Goal: Task Accomplishment & Management: Use online tool/utility

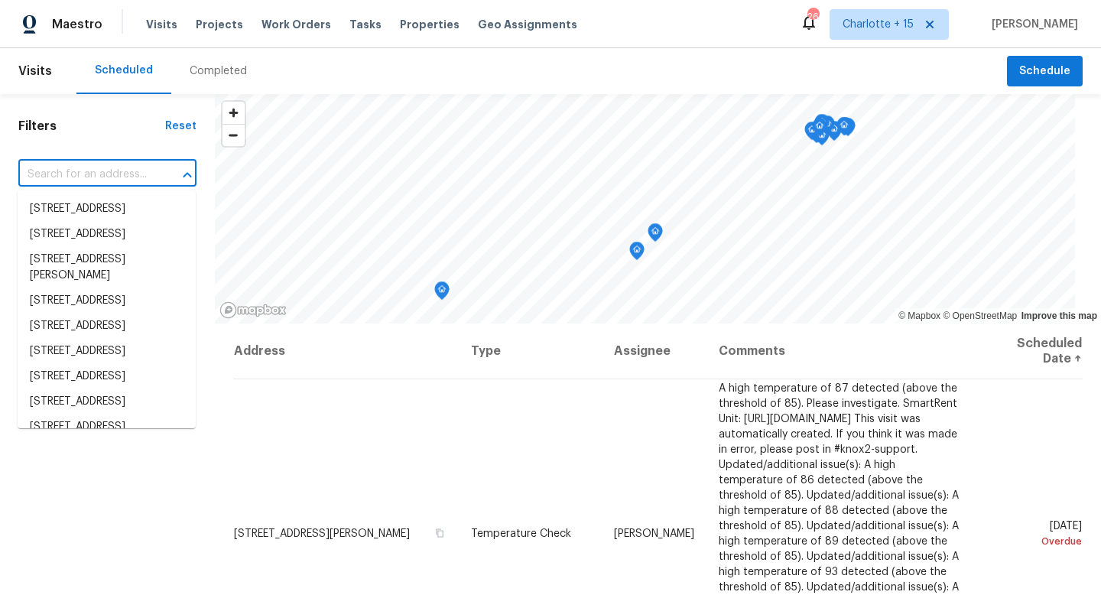
click at [92, 175] on input "text" at bounding box center [85, 175] width 135 height 24
paste input "7219 Willowtex Dr, Humble, TX 77396"
type input "7219 Willowtex Dr, Humble, TX 77396"
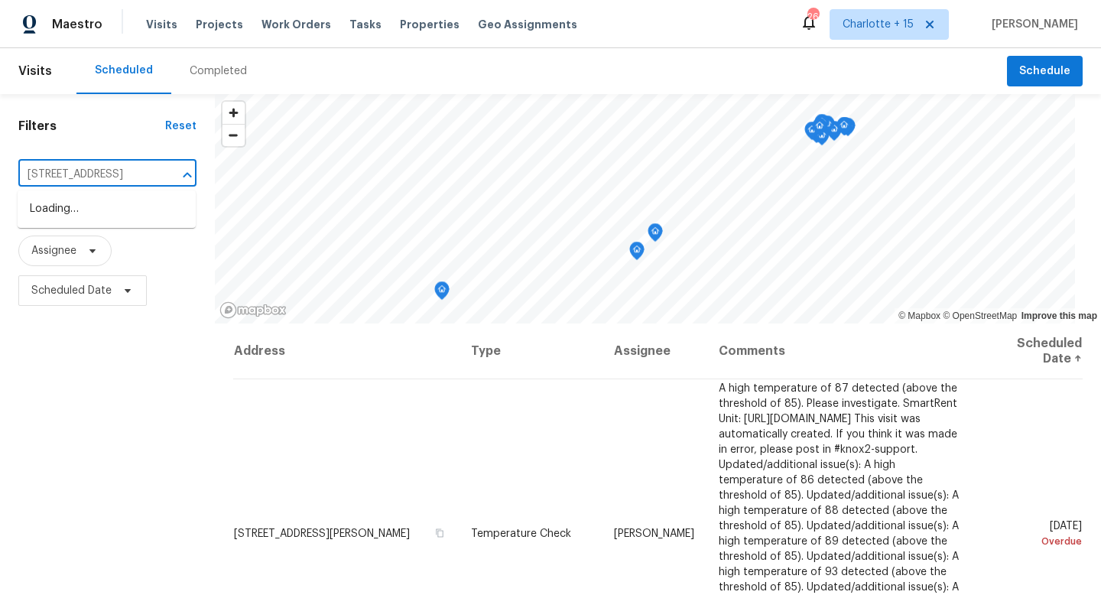
scroll to position [0, 59]
click at [103, 221] on li "7219 Willowtex Dr, Humble, TX 77396" at bounding box center [107, 209] width 178 height 25
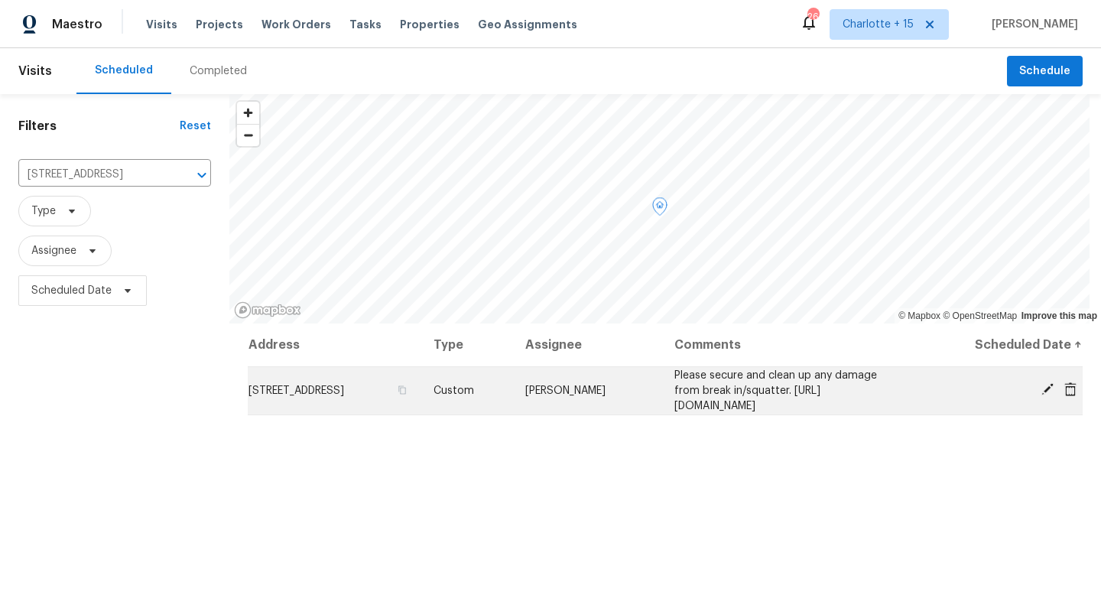
click at [421, 395] on td "7219 Willowtex Dr, Humble, TX 77396" at bounding box center [335, 390] width 174 height 48
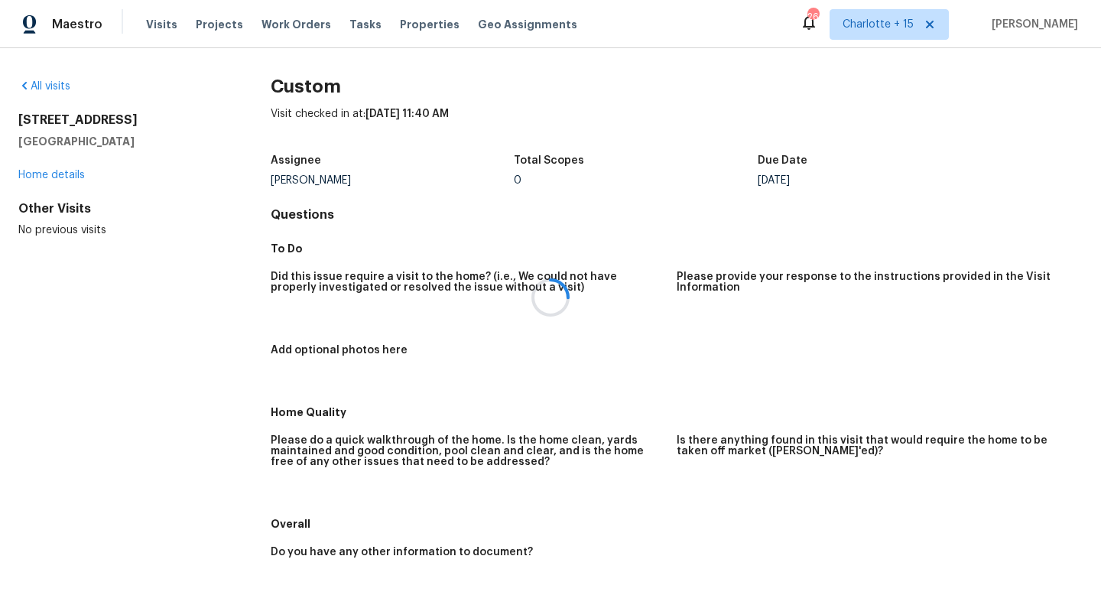
click at [56, 177] on div at bounding box center [550, 297] width 1101 height 595
click at [56, 177] on link "Home details" at bounding box center [51, 175] width 67 height 11
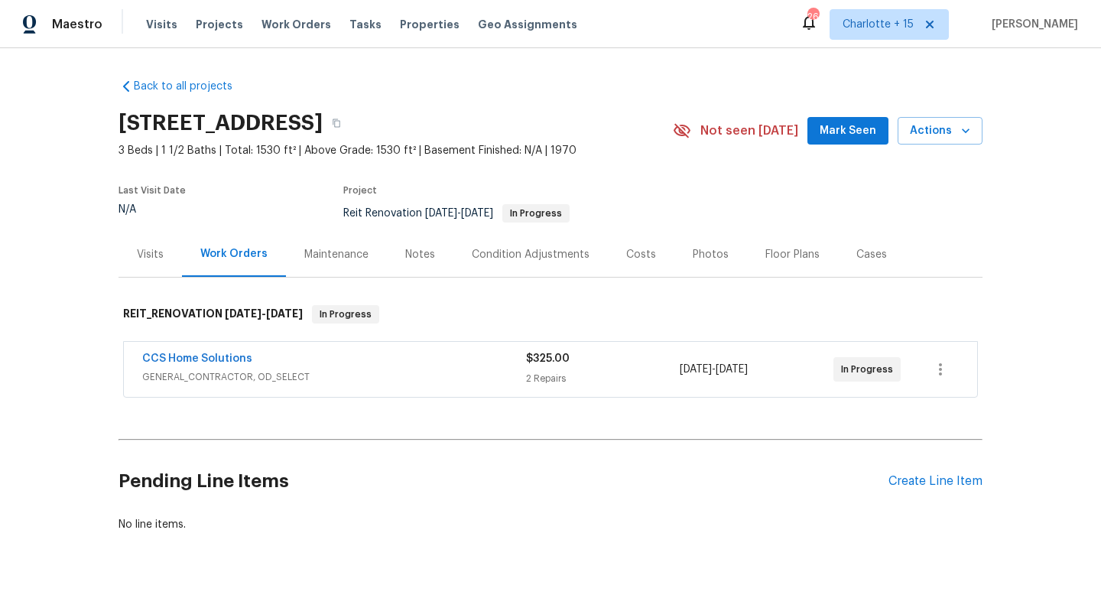
click at [228, 353] on span "CCS Home Solutions" at bounding box center [197, 358] width 110 height 15
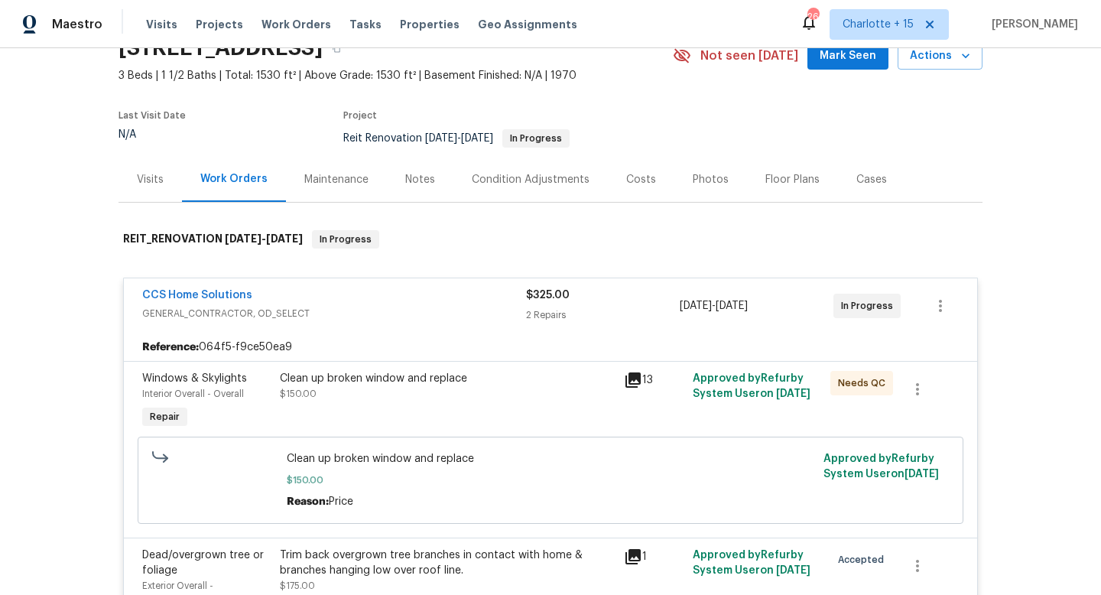
scroll to position [276, 0]
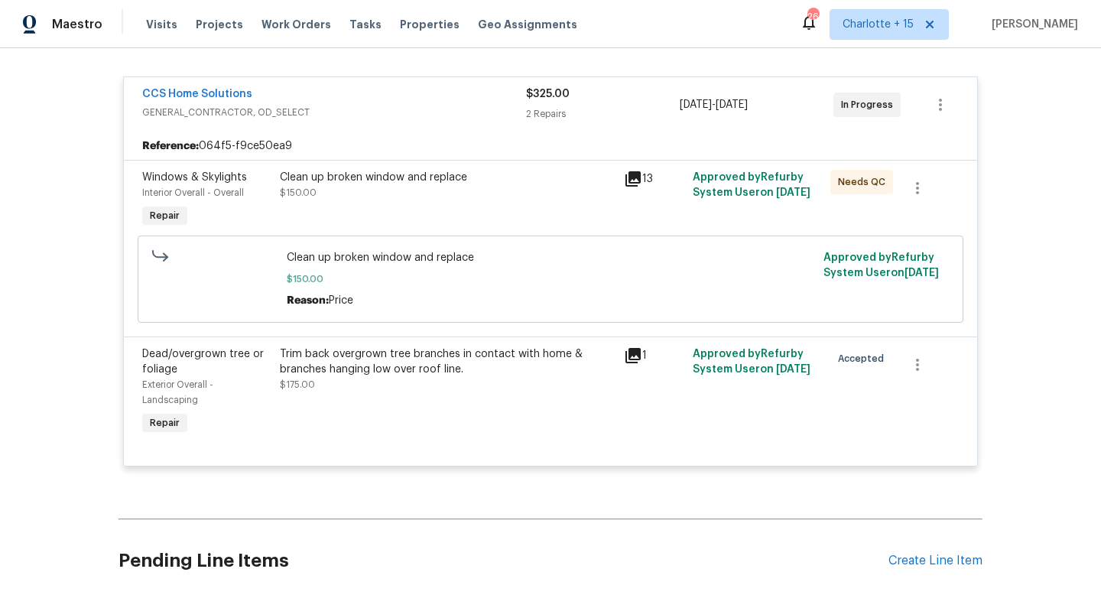
click at [647, 180] on div "13" at bounding box center [654, 179] width 60 height 18
click at [628, 180] on icon at bounding box center [633, 178] width 15 height 15
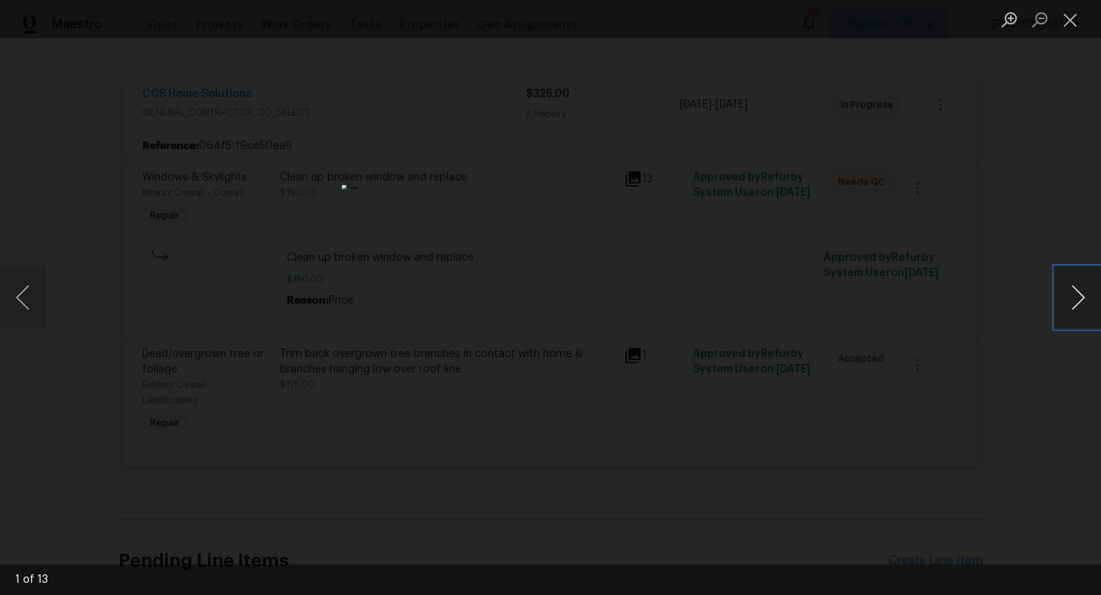
click at [1093, 293] on button "Next image" at bounding box center [1078, 297] width 46 height 61
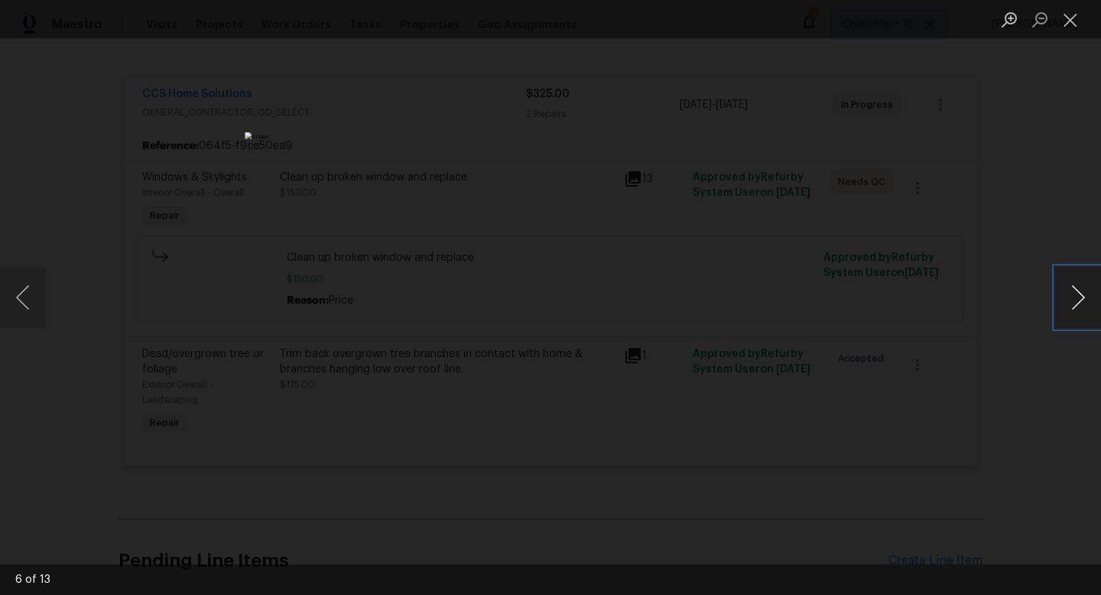
click at [1093, 293] on button "Next image" at bounding box center [1078, 297] width 46 height 61
click at [1065, 24] on button "Close lightbox" at bounding box center [1070, 19] width 31 height 27
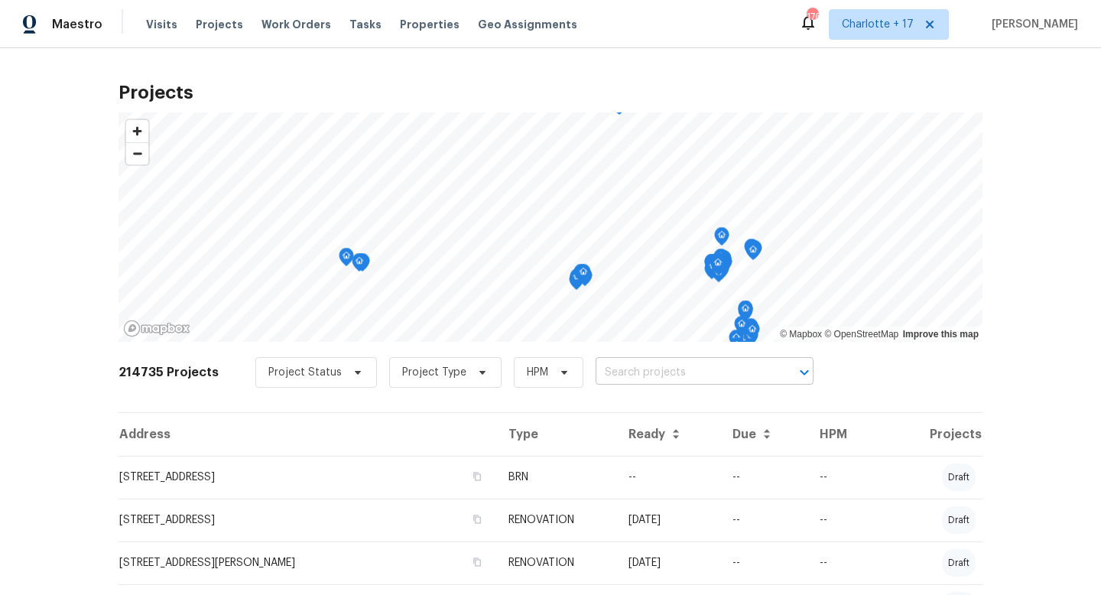
click at [618, 372] on input "text" at bounding box center [683, 373] width 175 height 24
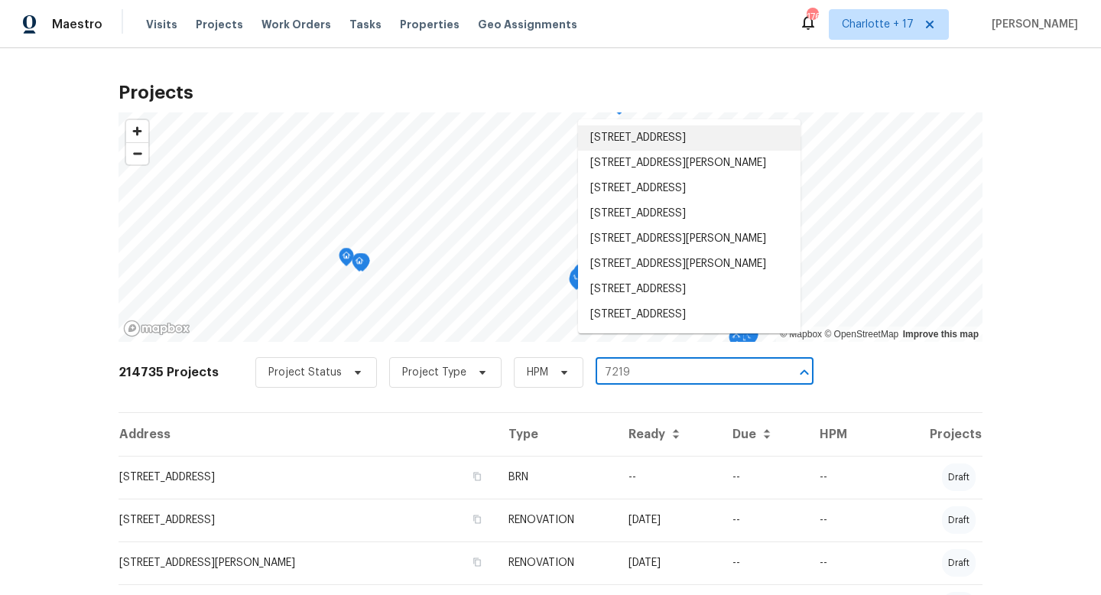
type input "7219"
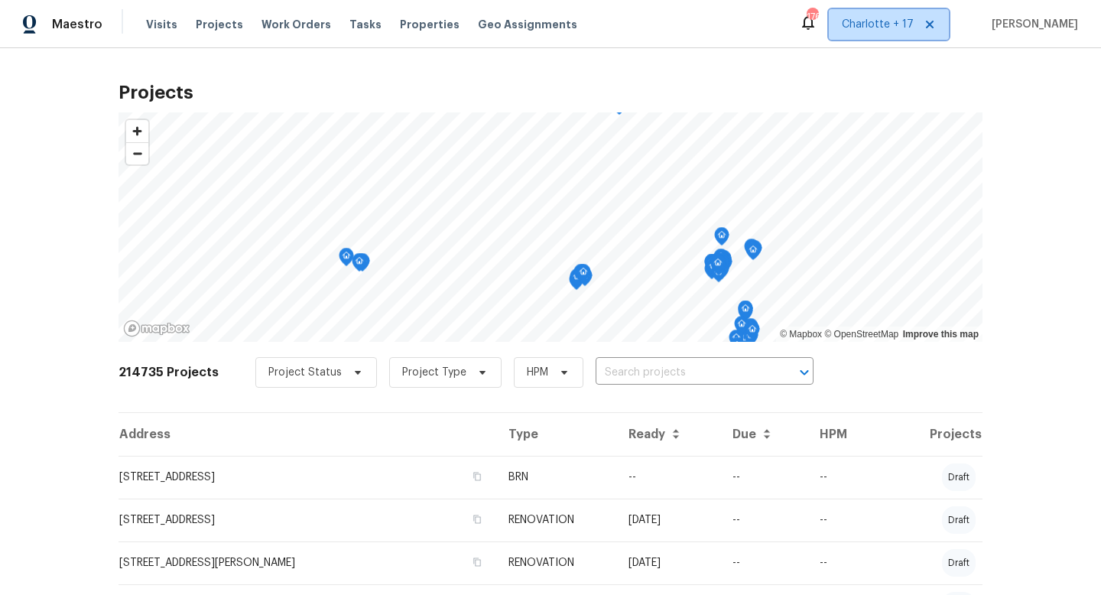
click at [897, 31] on span "Charlotte + 17" at bounding box center [878, 24] width 72 height 15
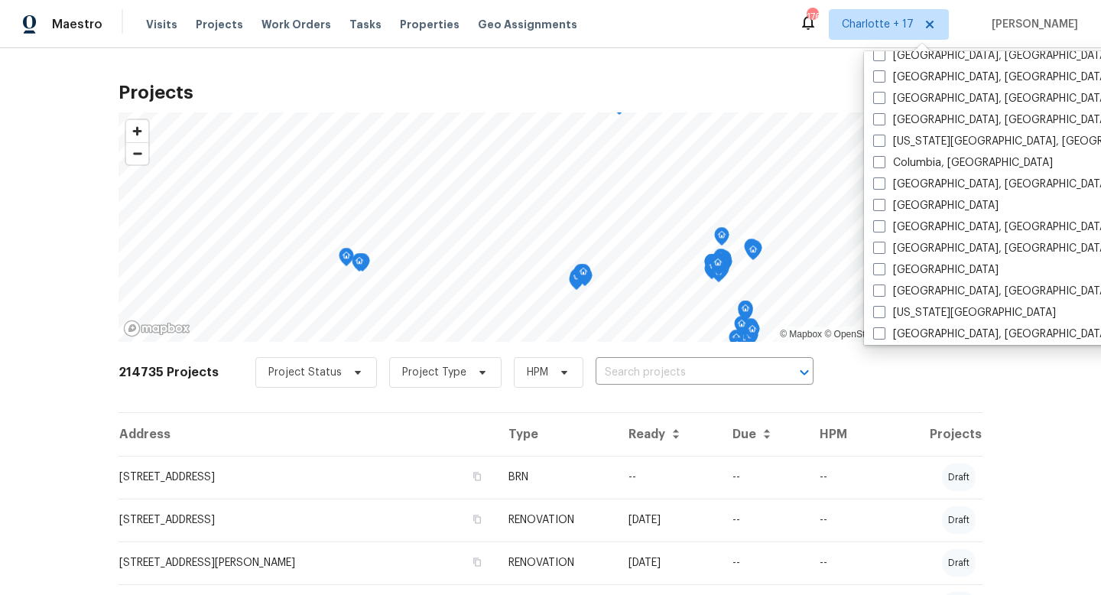
scroll to position [614, 0]
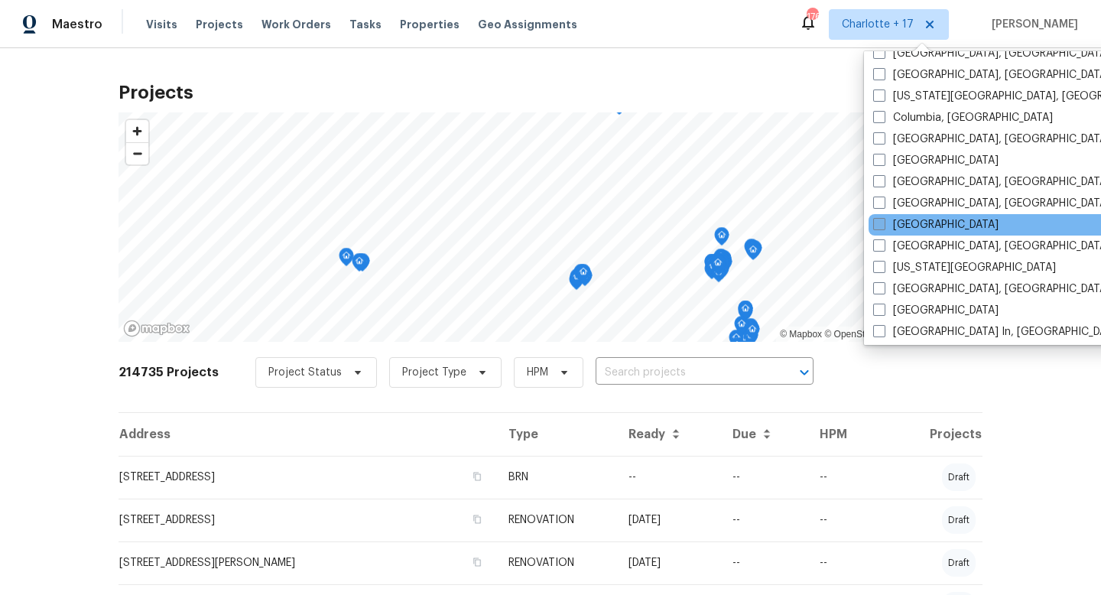
click at [903, 223] on label "Houston" at bounding box center [935, 224] width 125 height 15
click at [883, 223] on input "Houston" at bounding box center [878, 222] width 10 height 10
checkbox input "true"
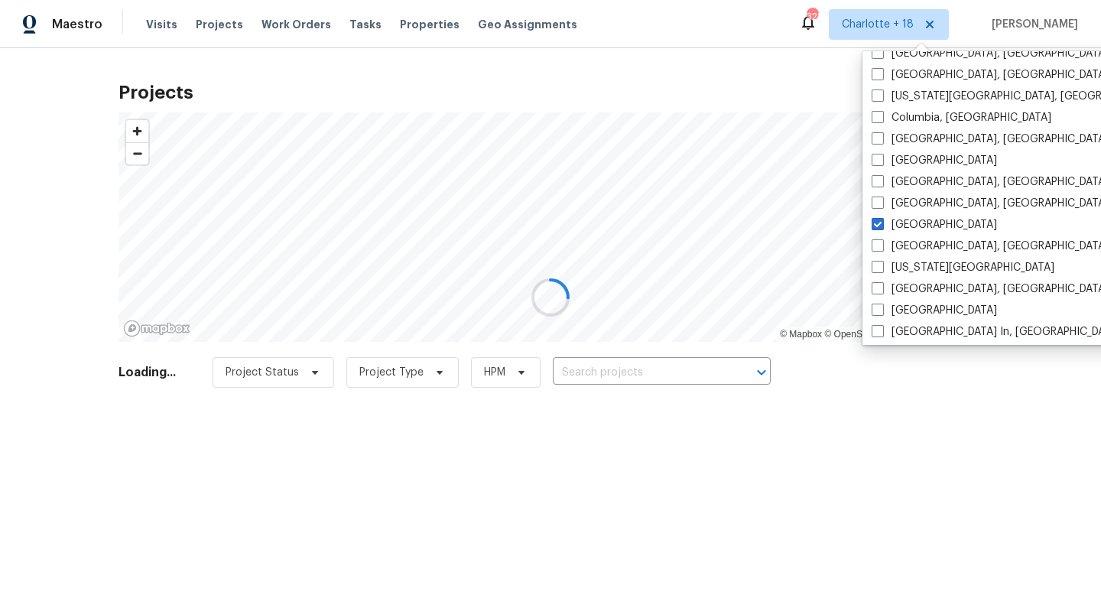
click at [574, 369] on div at bounding box center [550, 297] width 1101 height 595
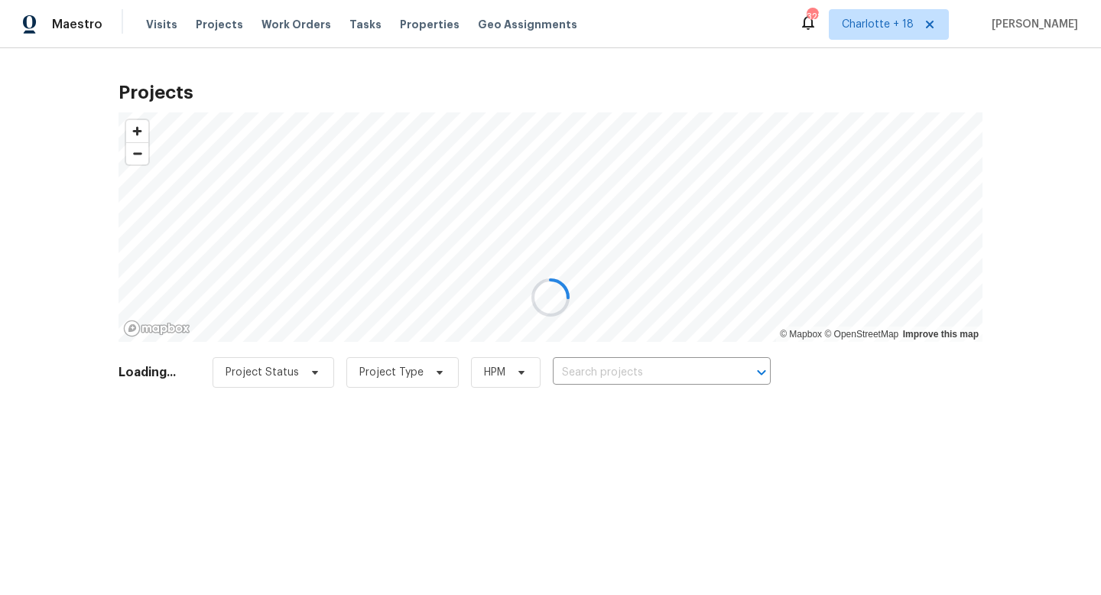
click at [574, 375] on div at bounding box center [550, 297] width 1101 height 595
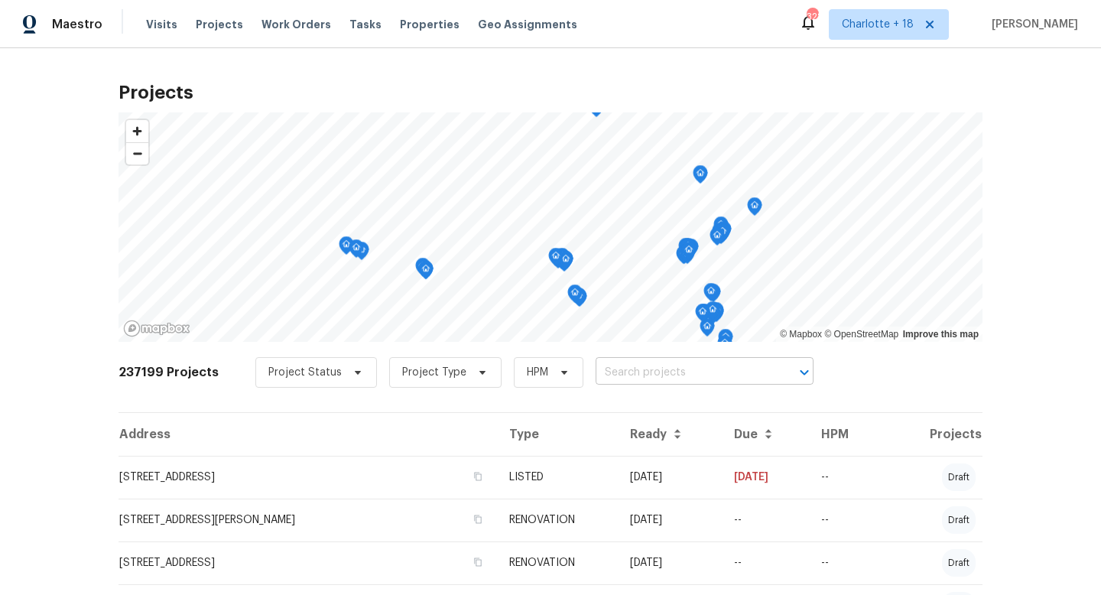
click at [623, 370] on input "text" at bounding box center [683, 373] width 175 height 24
type input "7219"
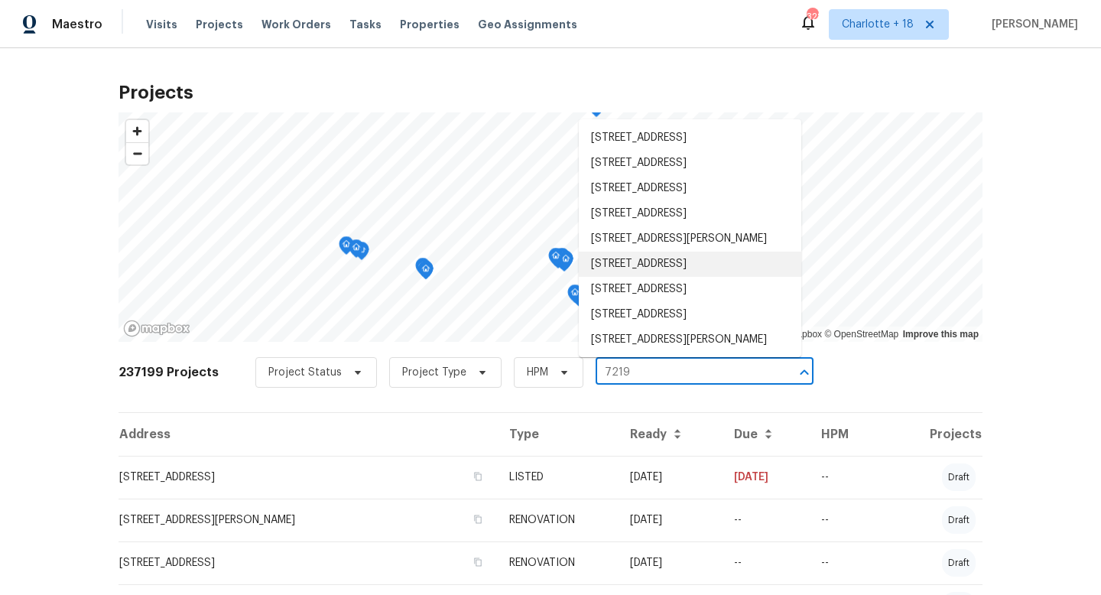
scroll to position [339, 0]
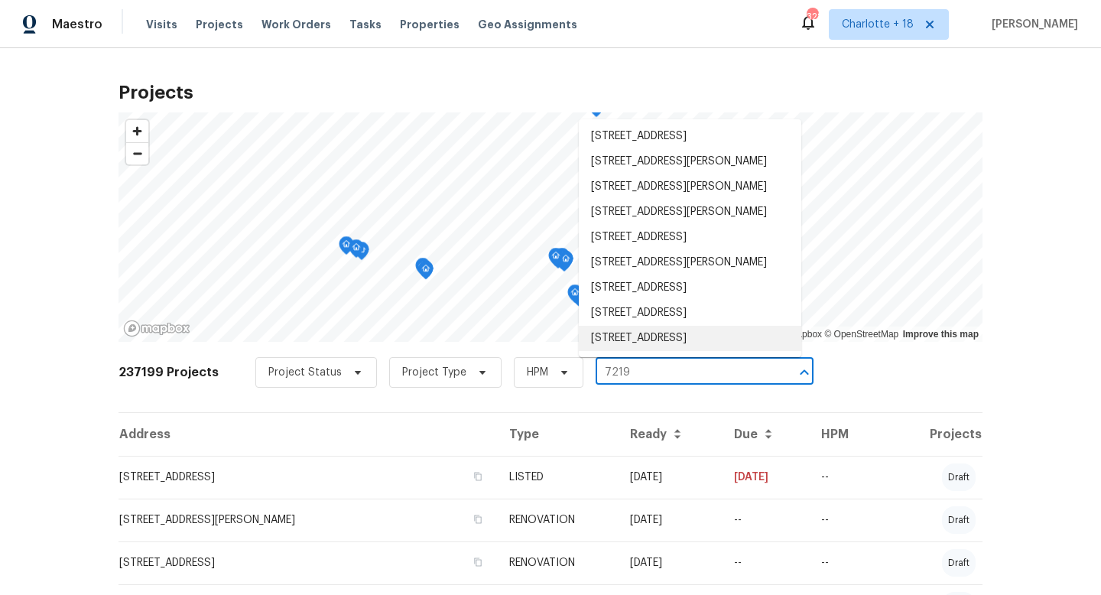
click at [705, 337] on li "7219 Willowtex Dr, Humble, TX 77396" at bounding box center [690, 338] width 223 height 25
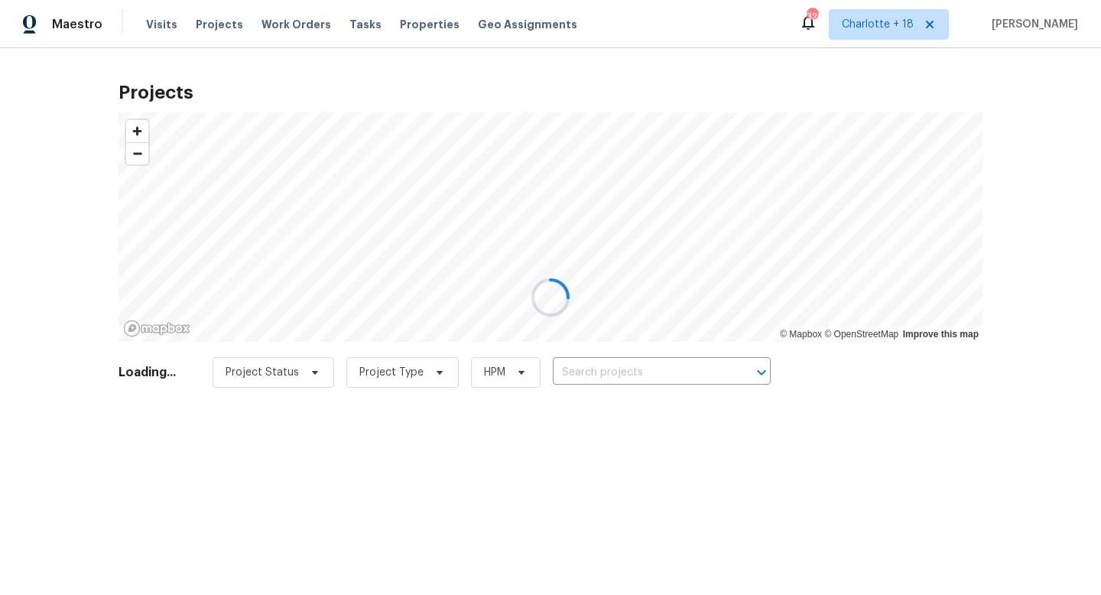
type input "7219 Willowtex Dr, Humble, TX 77396"
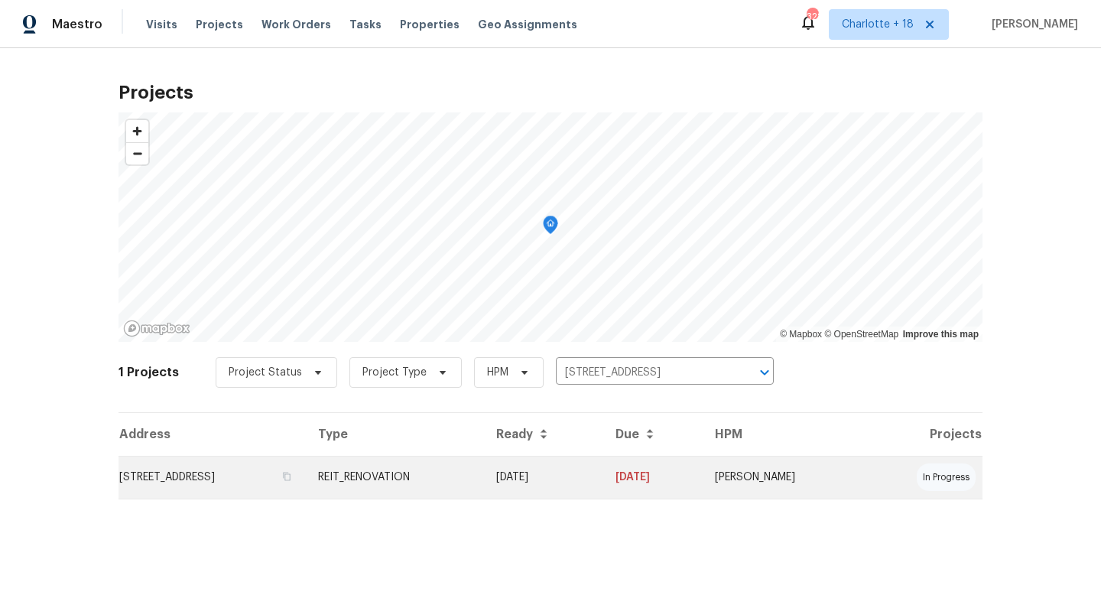
click at [306, 473] on td "7219 Willowtex Dr, Humble, TX 77396" at bounding box center [212, 477] width 187 height 43
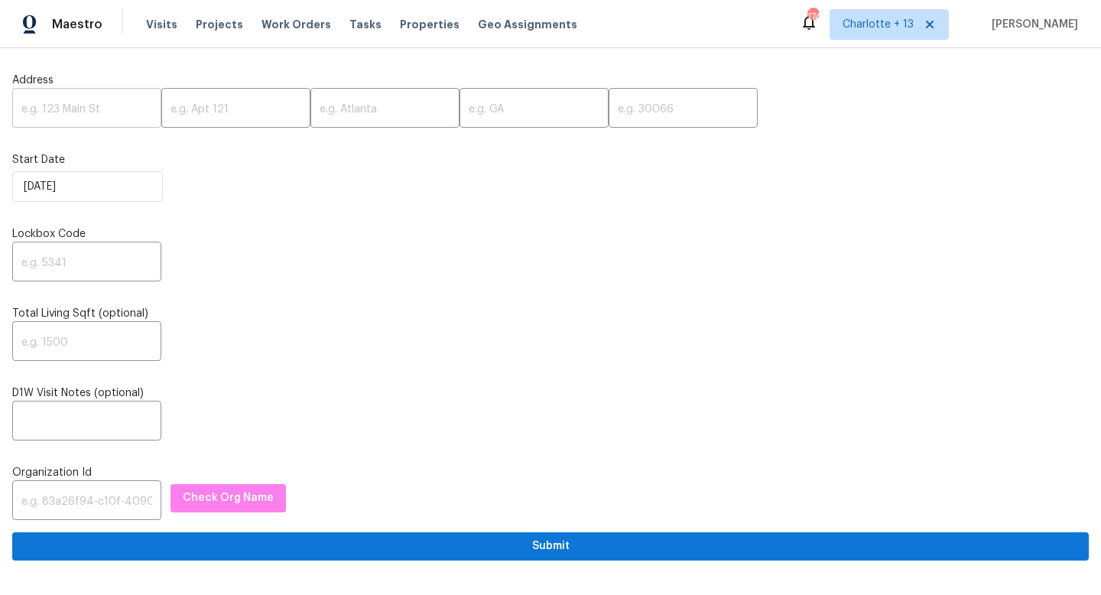
click at [105, 117] on input "text" at bounding box center [86, 110] width 149 height 36
paste input "1349d153-b359-4f9b-b4dd-758ff939cc37"
type input "1349d153-b359-4f9b-b4dd-758ff939cc37"
click at [116, 109] on input "1349d153-b359-4f9b-b4dd-758ff939cc37" at bounding box center [86, 110] width 149 height 36
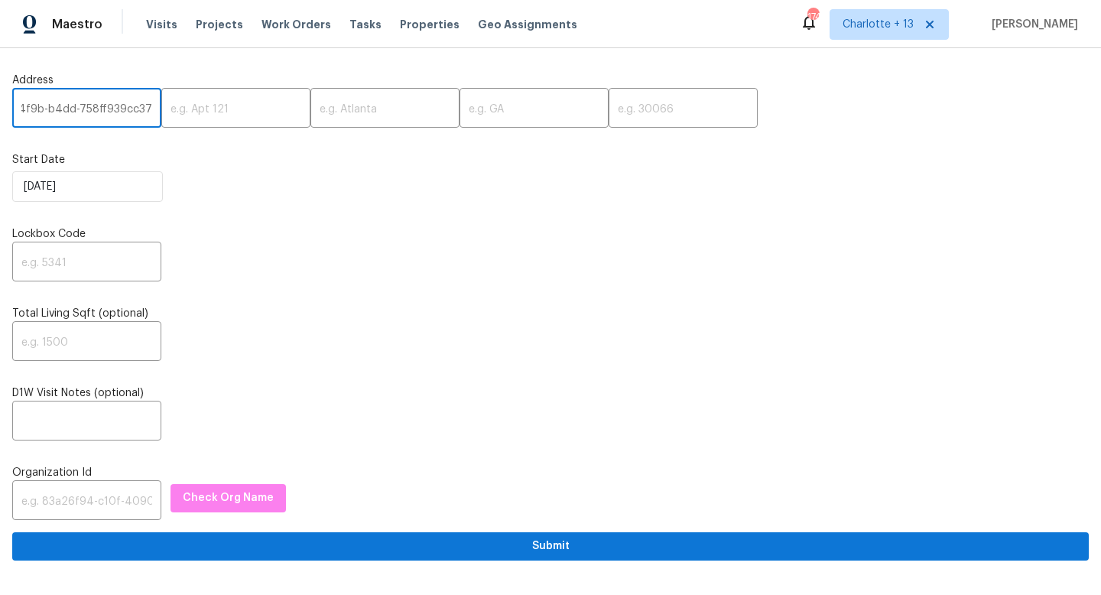
click at [116, 109] on input "1349d153-b359-4f9b-b4dd-758ff939cc37" at bounding box center [86, 110] width 149 height 36
click at [82, 497] on input "text" at bounding box center [86, 502] width 149 height 36
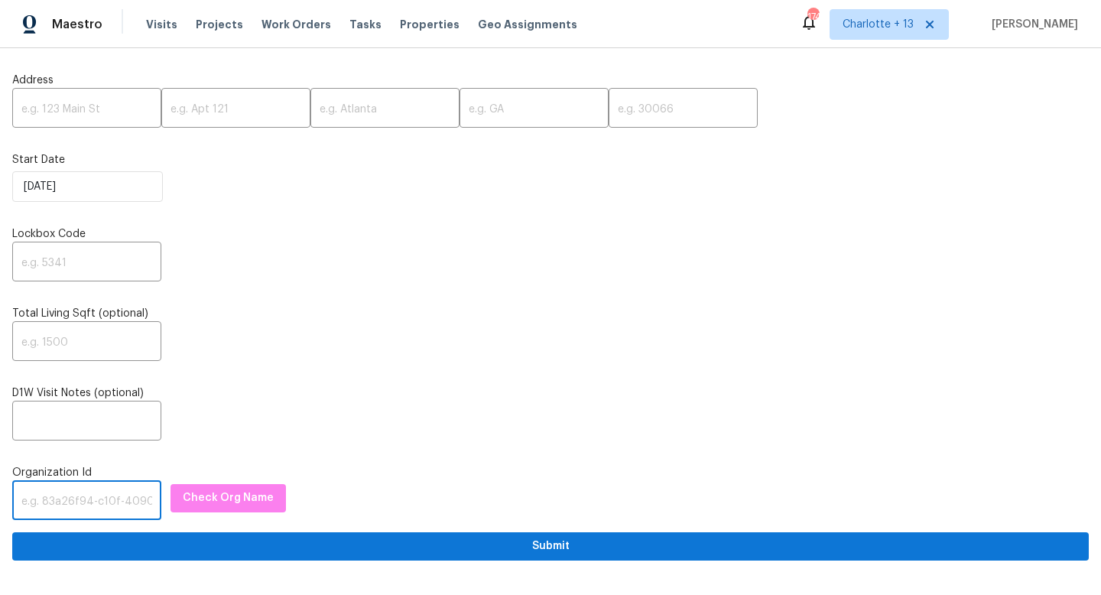
paste input "1349d153-b359-4f9b-b4dd-758ff939cc37"
type input "1349d153-b359-4f9b-b4dd-758ff939cc37"
click at [115, 109] on input "text" at bounding box center [86, 110] width 149 height 36
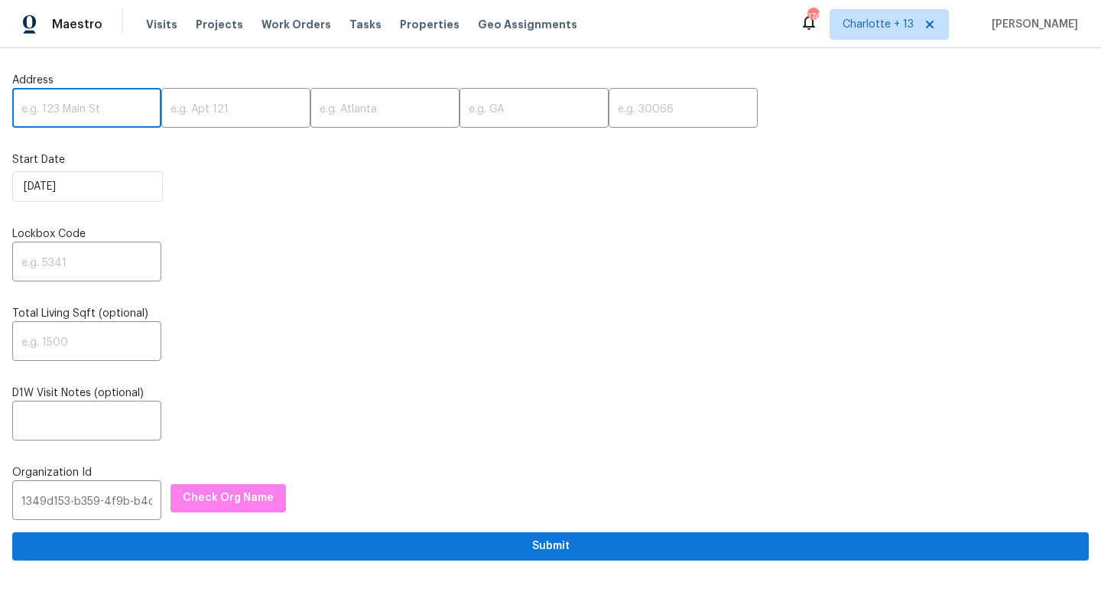
paste input "[STREET_ADDRESS]"
drag, startPoint x: 138, startPoint y: 108, endPoint x: 109, endPoint y: 106, distance: 29.1
click at [109, 106] on input "[STREET_ADDRESS]" at bounding box center [86, 110] width 149 height 36
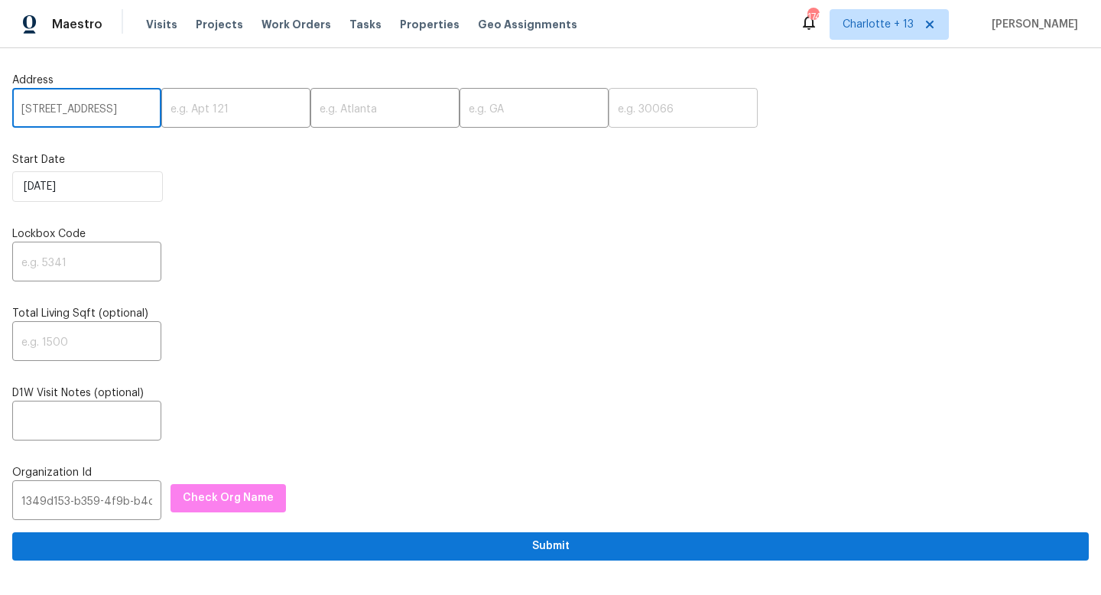
type input "2256 W 28th St, Los Angeles, CA"
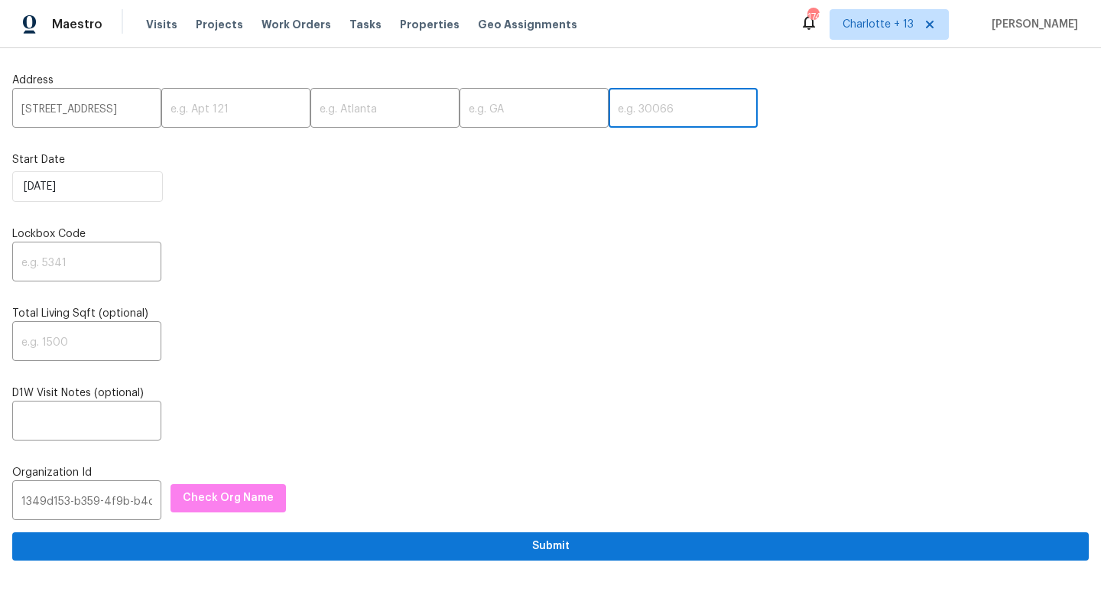
click at [642, 120] on input "text" at bounding box center [683, 110] width 149 height 36
paste input "90018"
type input "90018"
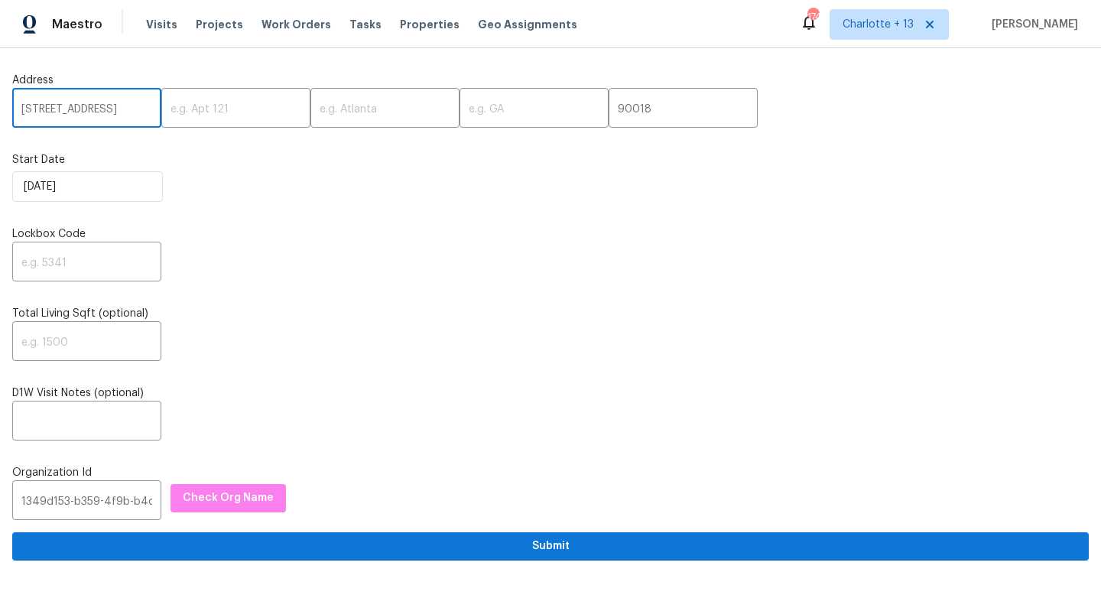
scroll to position [0, 48]
drag, startPoint x: 106, startPoint y: 106, endPoint x: 116, endPoint y: 106, distance: 10.7
click at [116, 106] on input "2256 W 28th St, Los Angeles, CA" at bounding box center [86, 110] width 149 height 36
type input "2256 W 28th St, , CA"
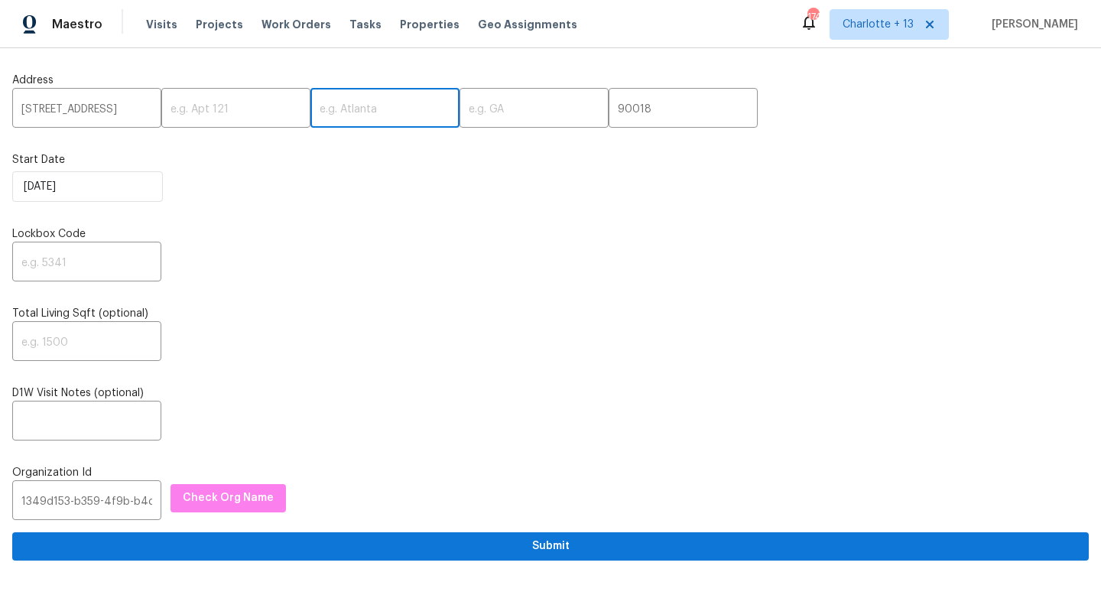
click at [338, 115] on input "text" at bounding box center [384, 110] width 149 height 36
paste input "Los Angeles"
type input "Los Angeles"
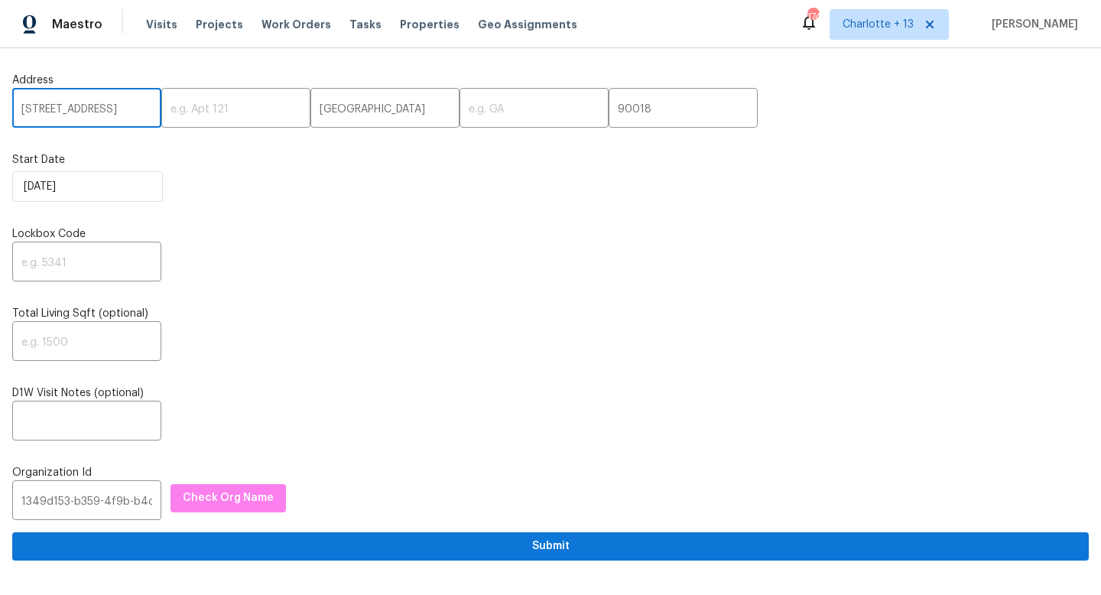
drag, startPoint x: 110, startPoint y: 109, endPoint x: 125, endPoint y: 108, distance: 15.3
click at [125, 108] on input "2256 W 28th St, , CA" at bounding box center [86, 110] width 149 height 36
type input "2256 W 28th St, ,"
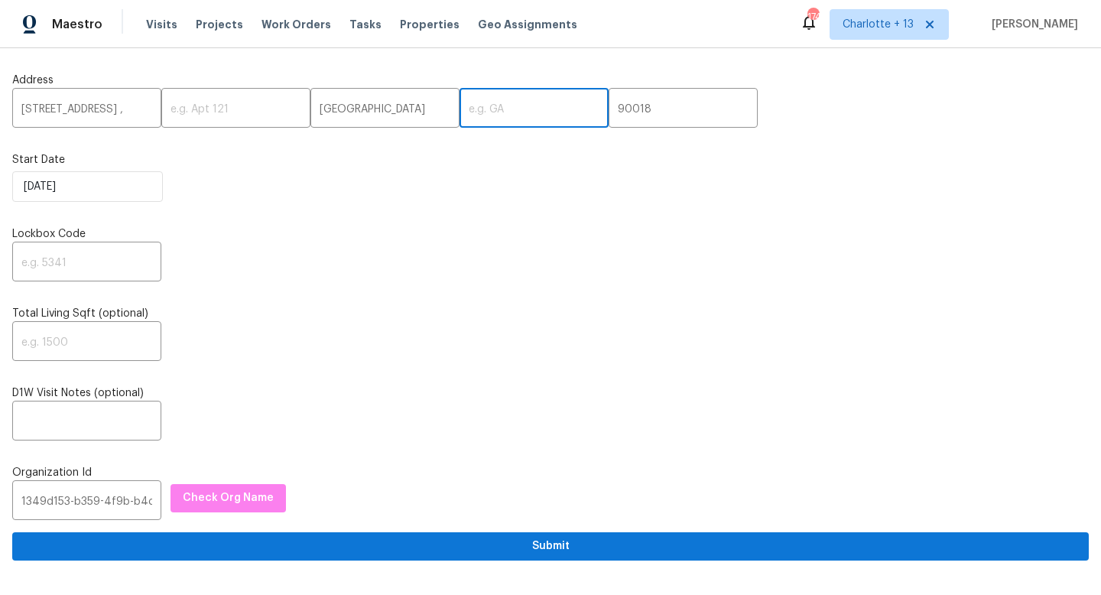
click at [466, 111] on input "text" at bounding box center [534, 110] width 149 height 36
paste input "CA"
type input "CA"
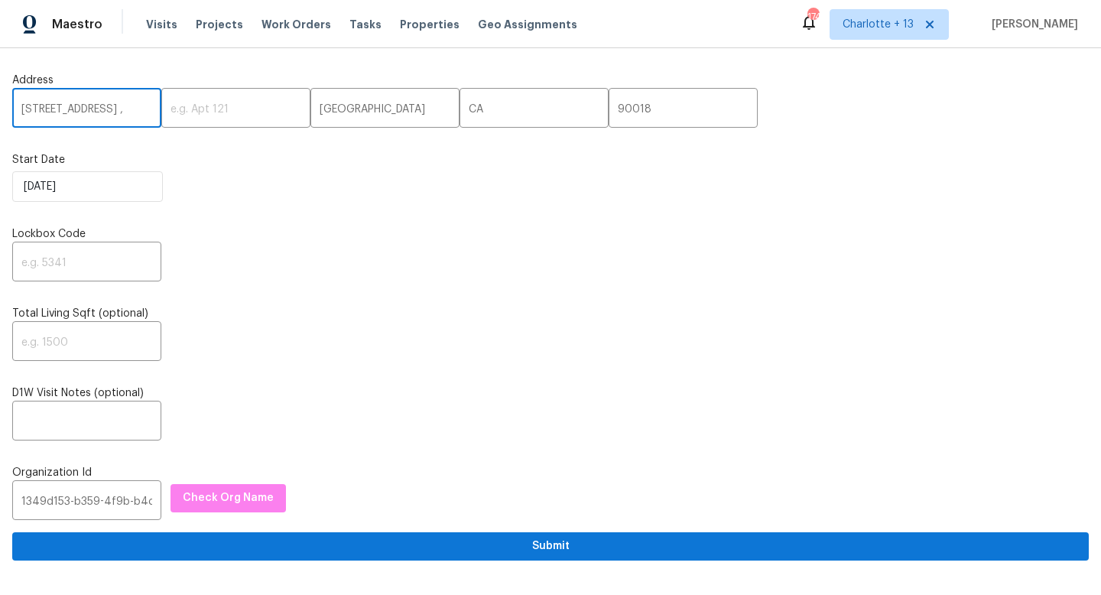
click at [123, 117] on input "2256 W 28th St, ," at bounding box center [86, 110] width 149 height 36
type input "[STREET_ADDRESS]"
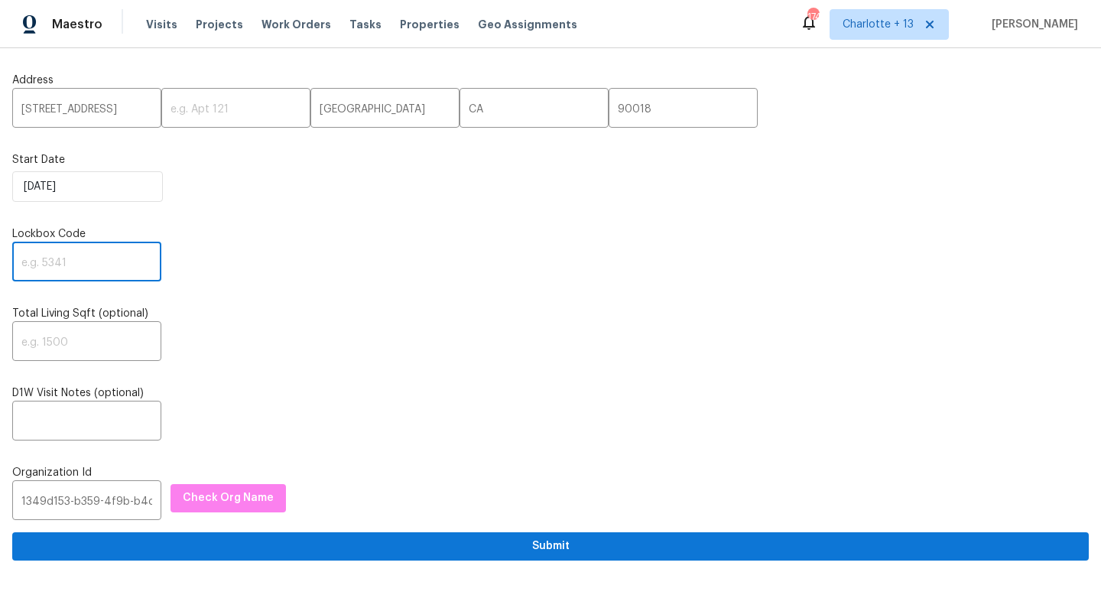
click at [63, 257] on input "text" at bounding box center [86, 263] width 149 height 36
type input "9332"
click at [54, 418] on input "text" at bounding box center [86, 423] width 149 height 36
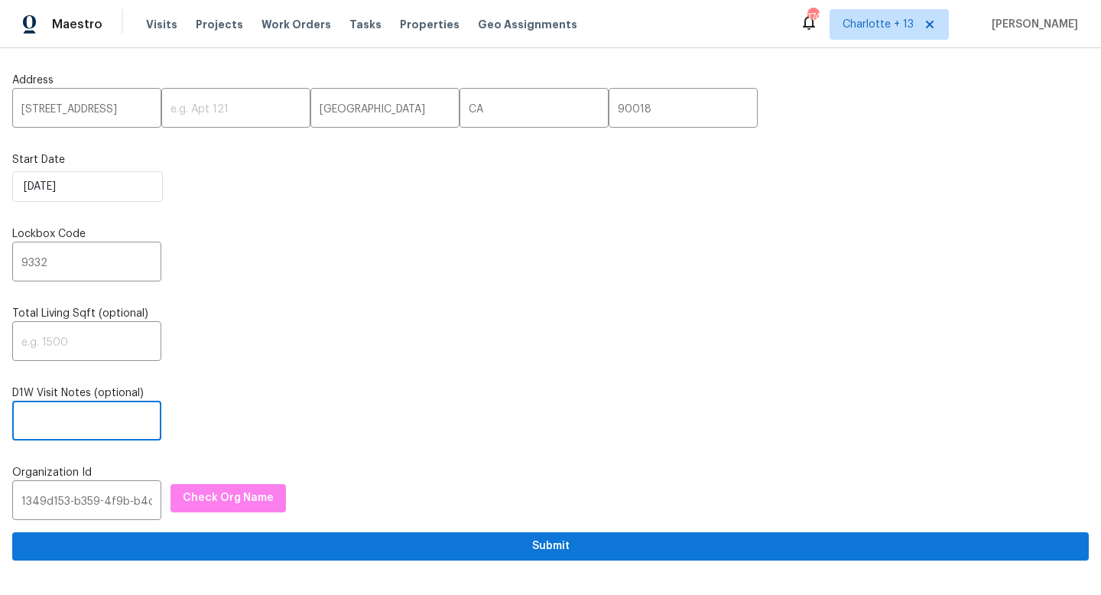
click at [54, 418] on input "text" at bounding box center [86, 423] width 149 height 36
paste input "This is a new prelist home that we will need walked asap."
type input "This is a new prelist home that we will need walked asap."
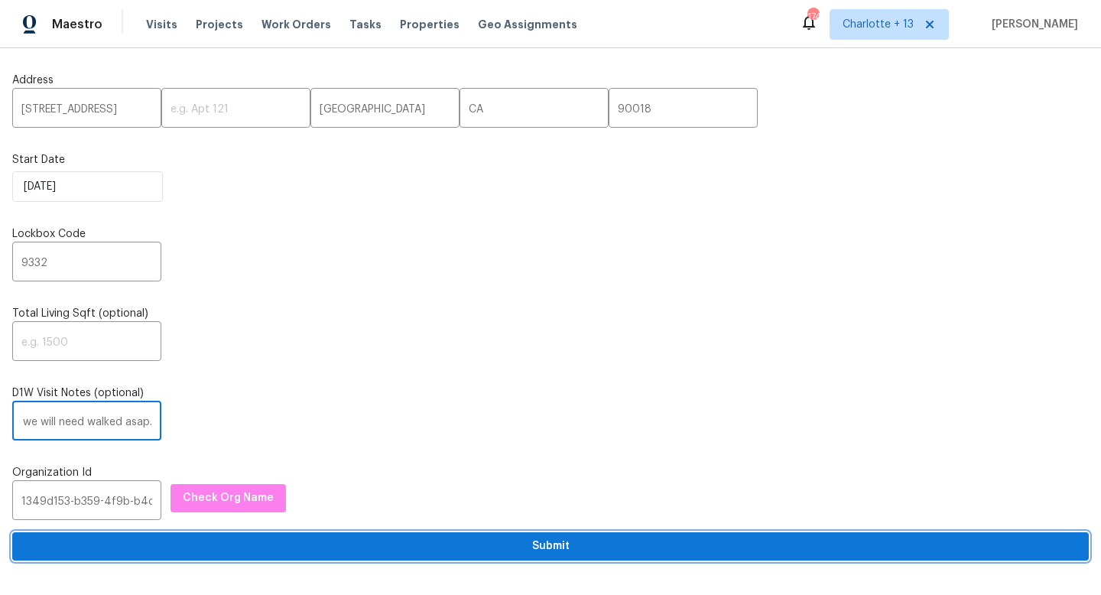
click at [382, 551] on span "Submit" at bounding box center [550, 546] width 1052 height 19
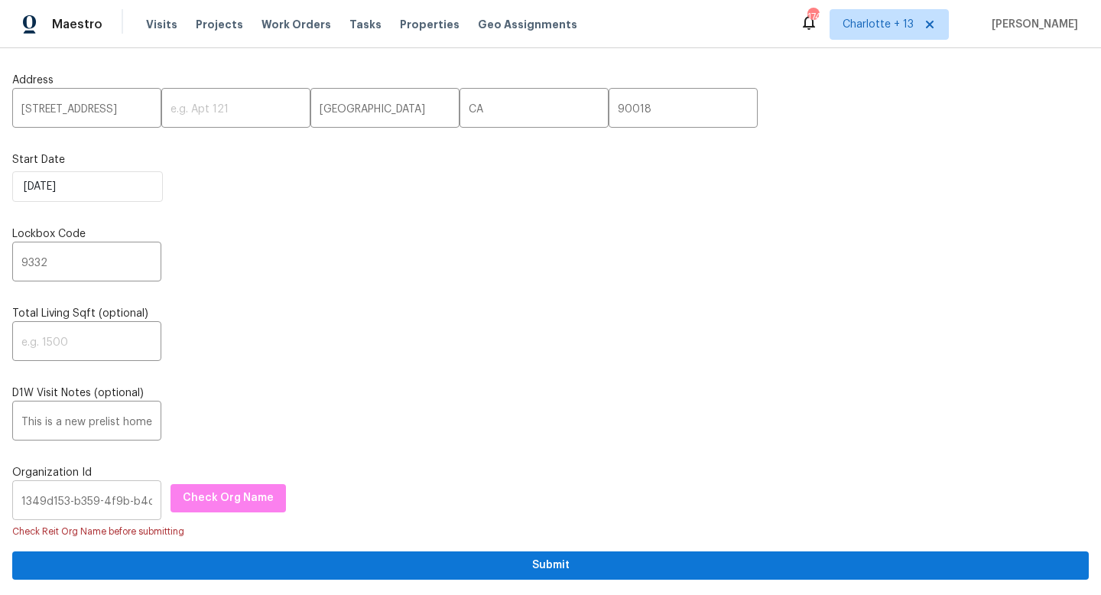
click at [97, 501] on input "1349d153-b359-4f9b-b4dd-758ff939cc37" at bounding box center [86, 502] width 149 height 36
click at [96, 499] on input "1349d153-b359-4f9b-b4dd-758ff939cc37" at bounding box center [86, 502] width 149 height 36
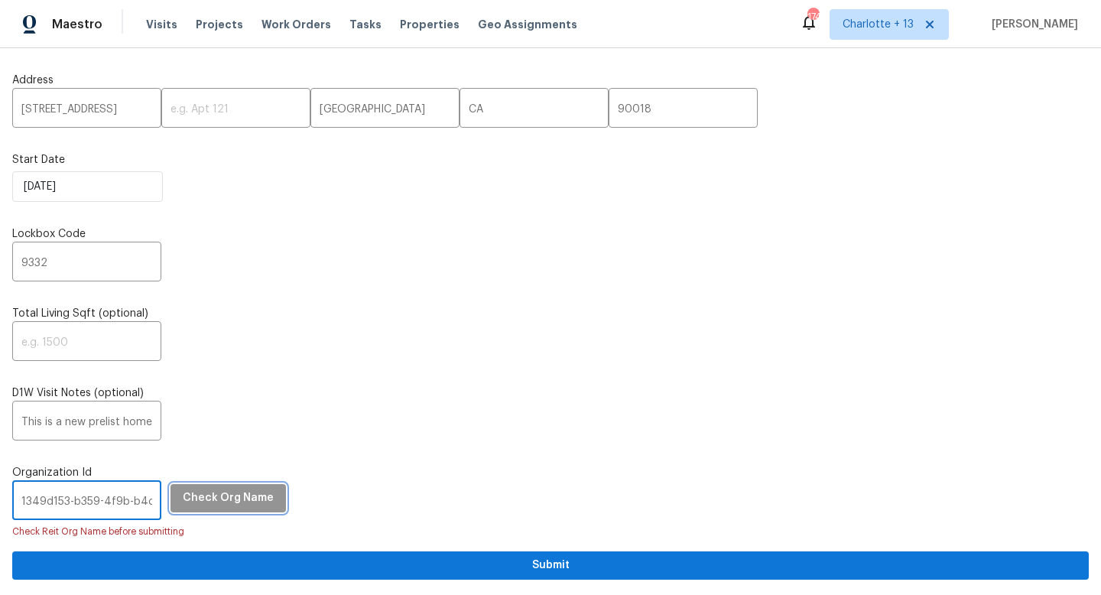
click at [203, 505] on span "Check Org Name" at bounding box center [228, 498] width 91 height 19
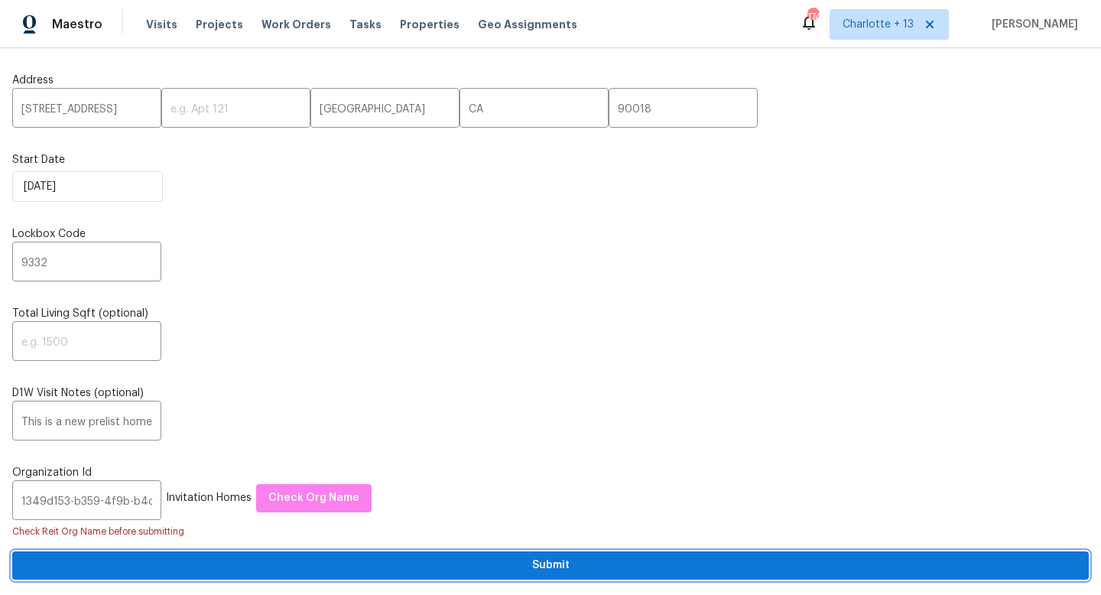
click at [332, 571] on span "Submit" at bounding box center [550, 565] width 1052 height 19
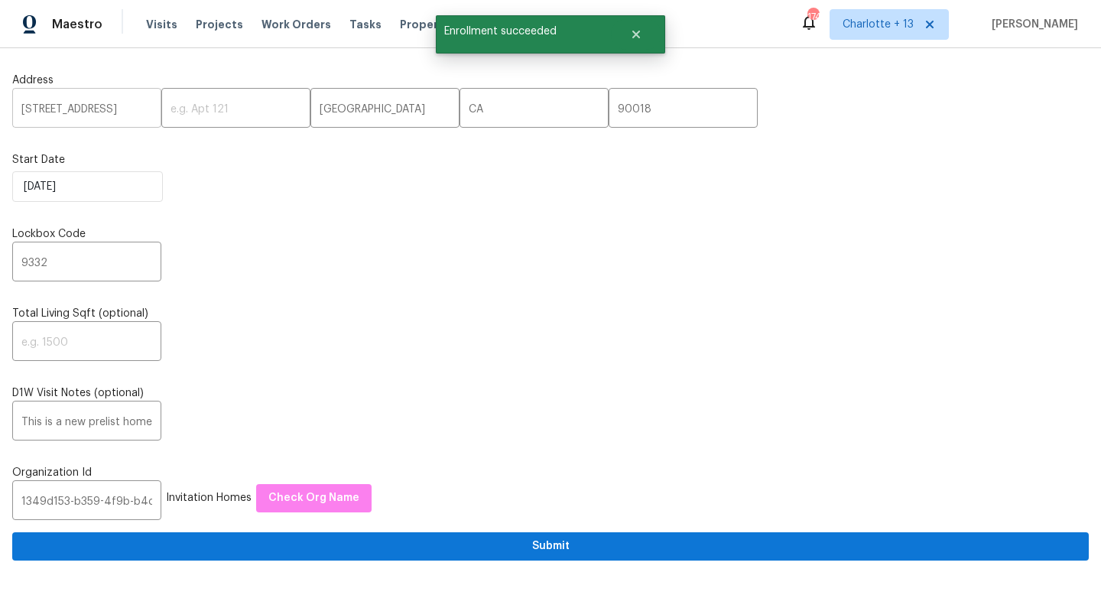
click at [83, 109] on input "[STREET_ADDRESS]" at bounding box center [86, 110] width 149 height 36
click at [83, 107] on input "[STREET_ADDRESS]" at bounding box center [86, 110] width 149 height 36
click at [84, 107] on input "[STREET_ADDRESS]" at bounding box center [86, 110] width 149 height 36
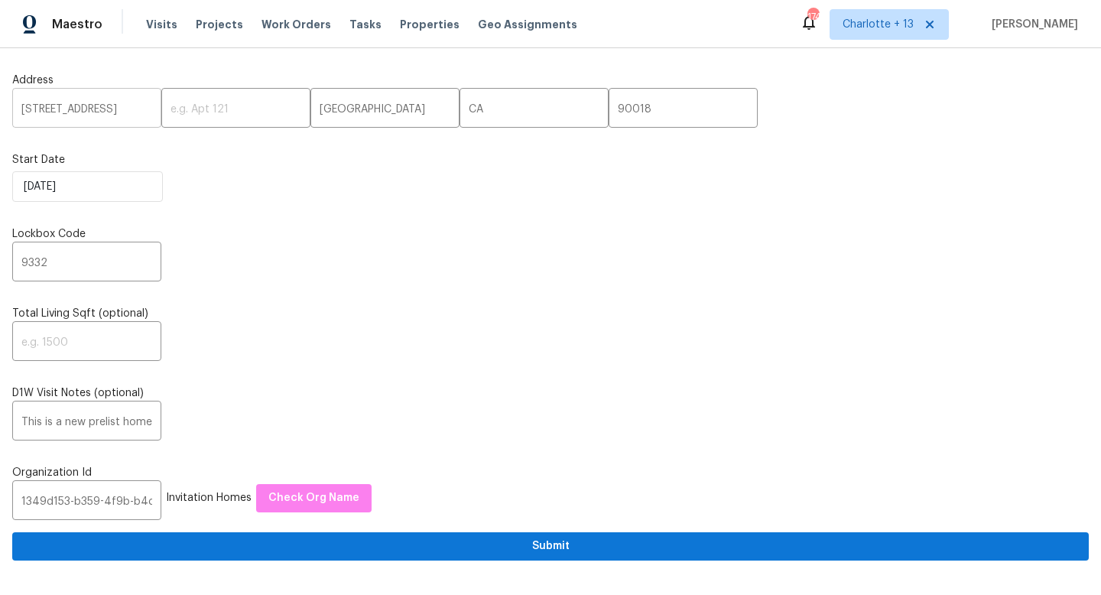
click at [86, 104] on input "[STREET_ADDRESS]" at bounding box center [86, 110] width 149 height 36
paste input "[STREET_ADDRESS]"
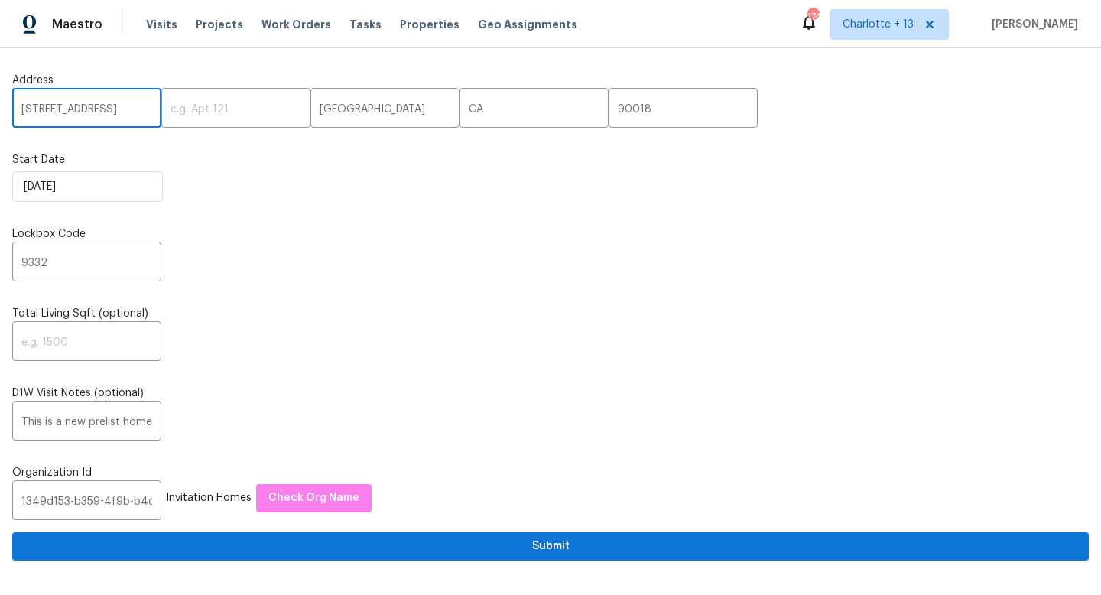
drag, startPoint x: 109, startPoint y: 108, endPoint x: 147, endPoint y: 112, distance: 37.8
click at [147, 112] on input "[STREET_ADDRESS]" at bounding box center [86, 110] width 149 height 36
type input "639 E Pacific St, Carson, CA"
click at [609, 113] on input "90018" at bounding box center [683, 110] width 149 height 36
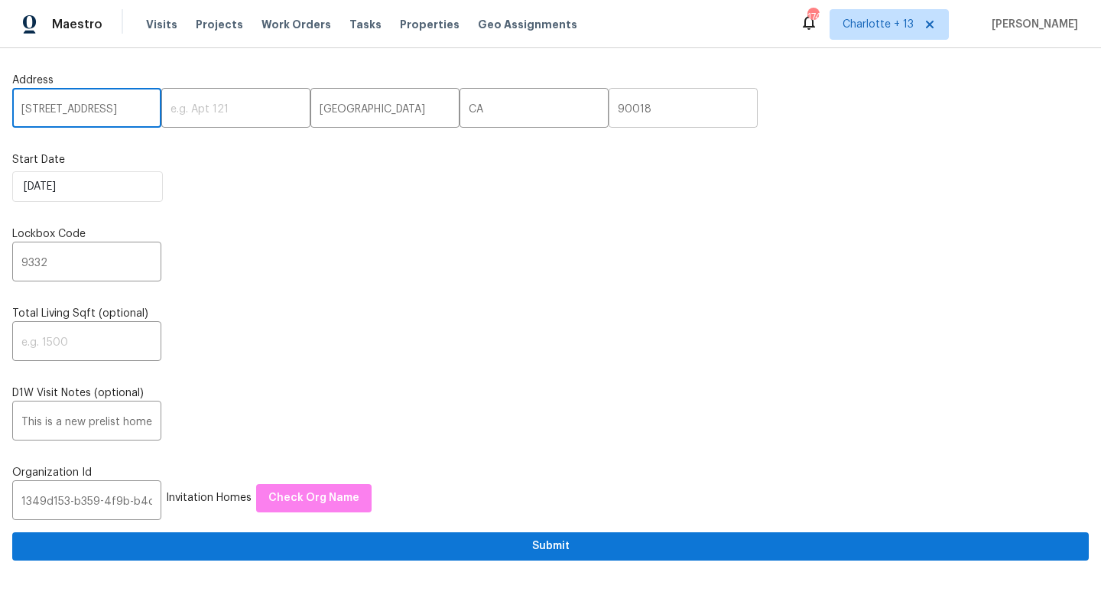
scroll to position [0, 0]
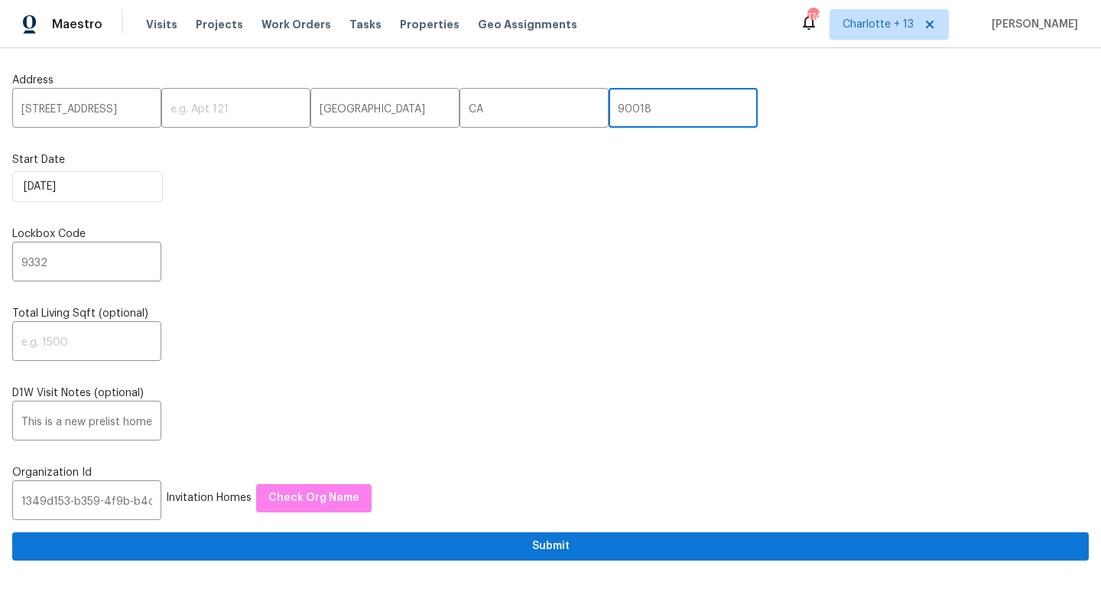
click at [609, 112] on input "90018" at bounding box center [683, 110] width 149 height 36
paste input "745"
type input "90745"
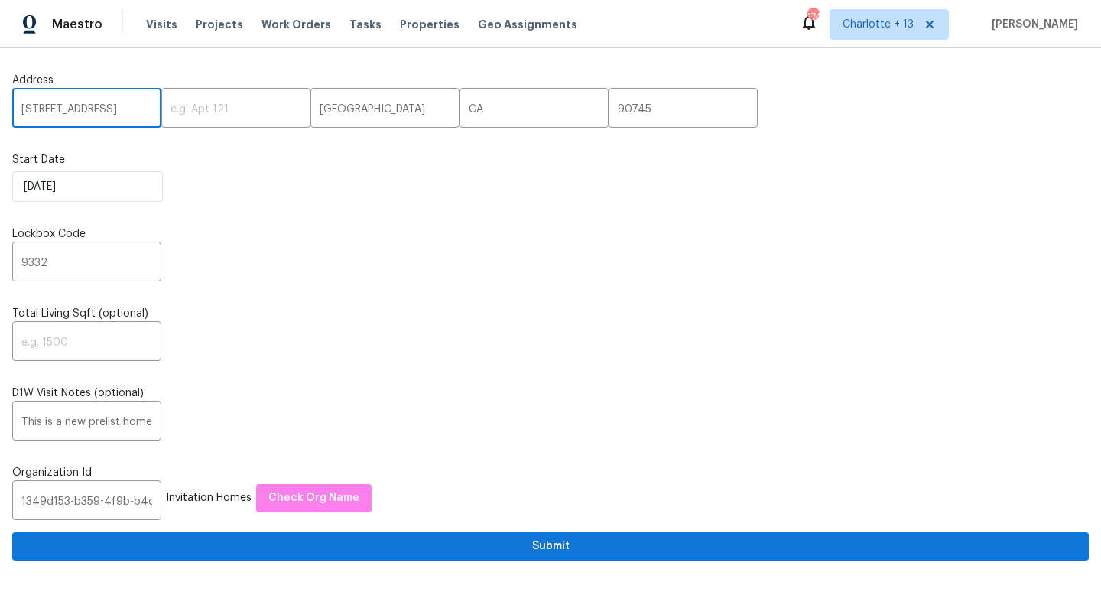
click at [115, 109] on input "639 E Pacific St, Carson, CA" at bounding box center [86, 110] width 149 height 36
type input "639 E Pacific St,, CA"
click at [320, 115] on input "Los Angeles" at bounding box center [384, 110] width 149 height 36
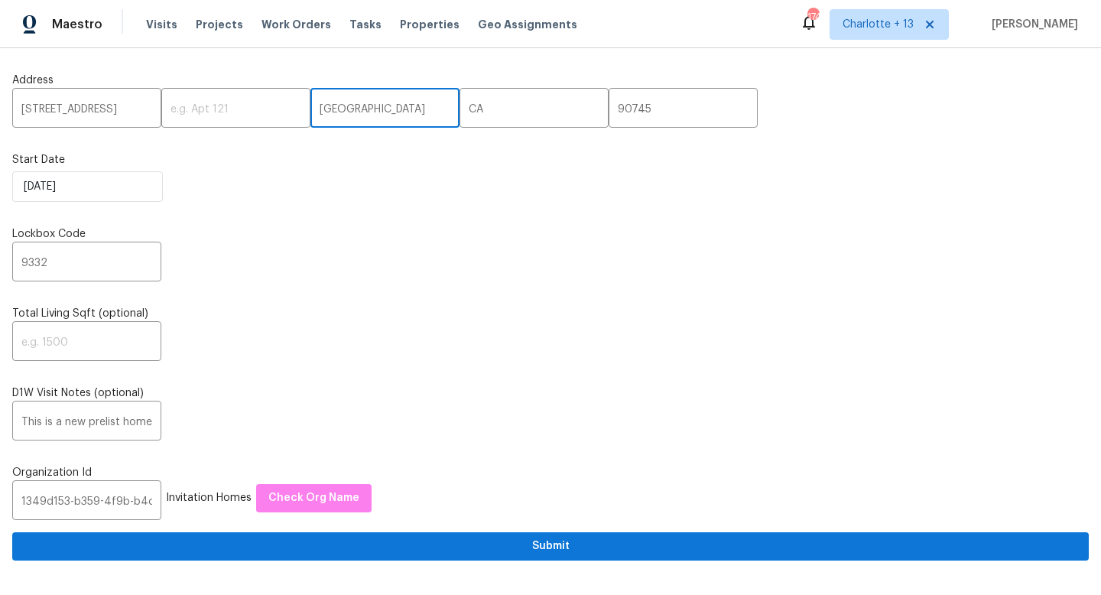
click at [320, 114] on input "Los Angeles" at bounding box center [384, 110] width 149 height 36
paste input "Carson"
type input "Carson"
click at [115, 109] on input "639 E Pacific St,, CA" at bounding box center [86, 110] width 149 height 36
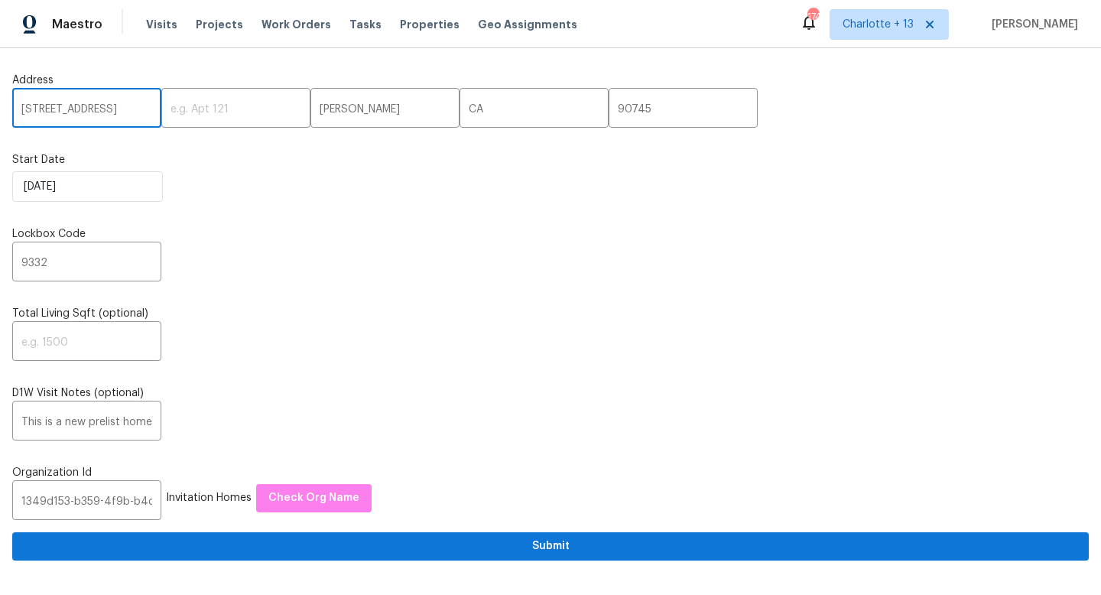
click at [115, 109] on input "639 E Pacific St,, CA" at bounding box center [86, 110] width 149 height 36
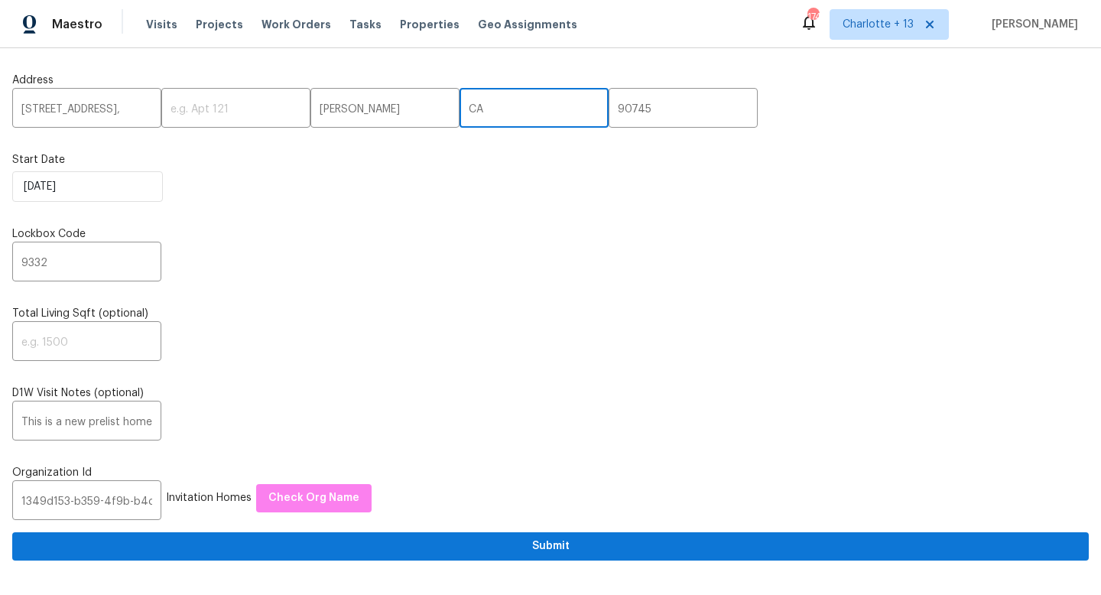
click at [460, 110] on input "CA" at bounding box center [534, 110] width 149 height 36
click at [460, 109] on input "CA" at bounding box center [534, 110] width 149 height 36
click at [362, 102] on input "Carson" at bounding box center [384, 110] width 149 height 36
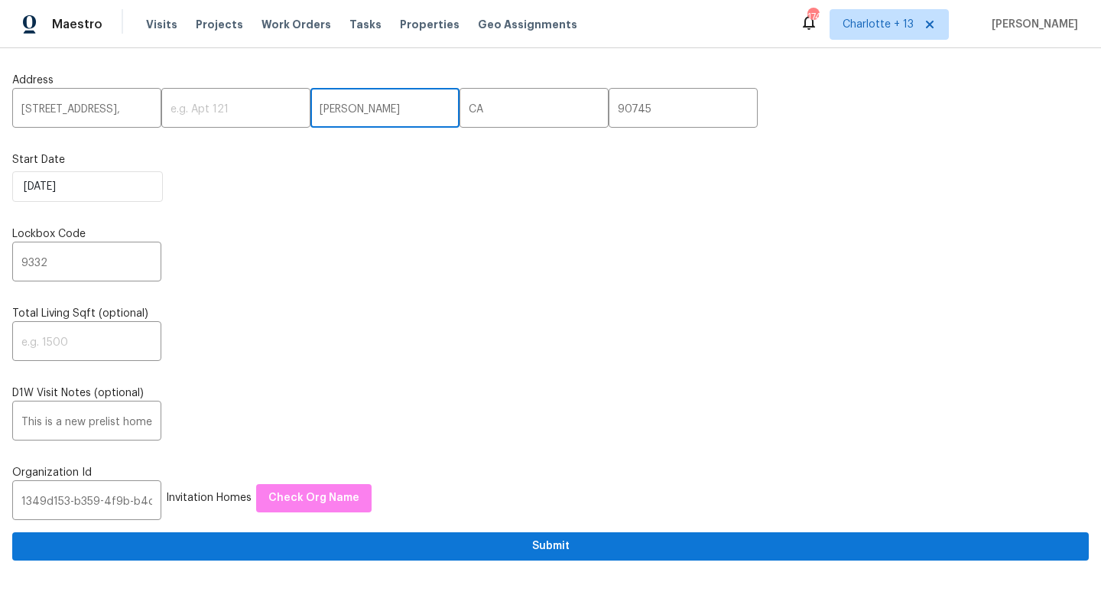
click at [351, 108] on input "Carson" at bounding box center [384, 110] width 149 height 36
click at [113, 113] on input "639 E Pacific St,," at bounding box center [86, 110] width 149 height 36
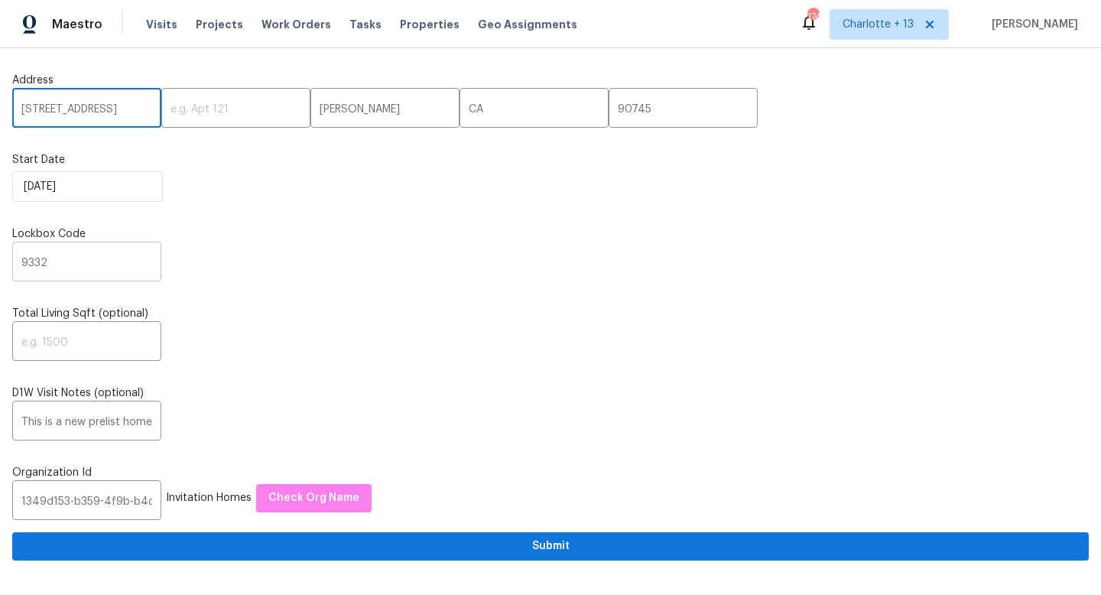
type input "[STREET_ADDRESS]"
click at [73, 262] on input "9332" at bounding box center [86, 263] width 149 height 36
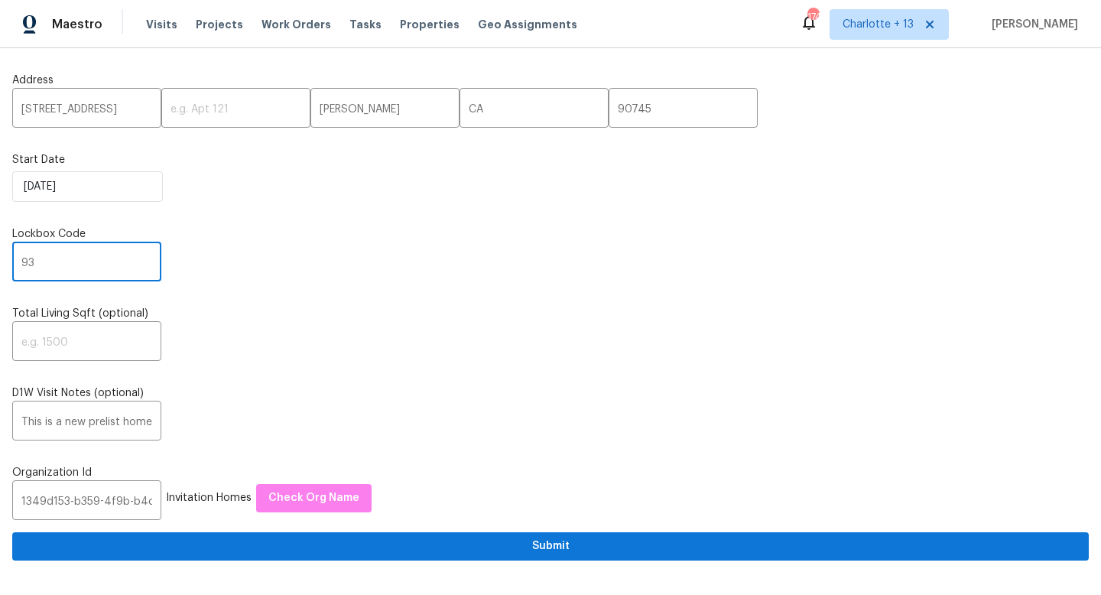
type input "9"
type input "0367"
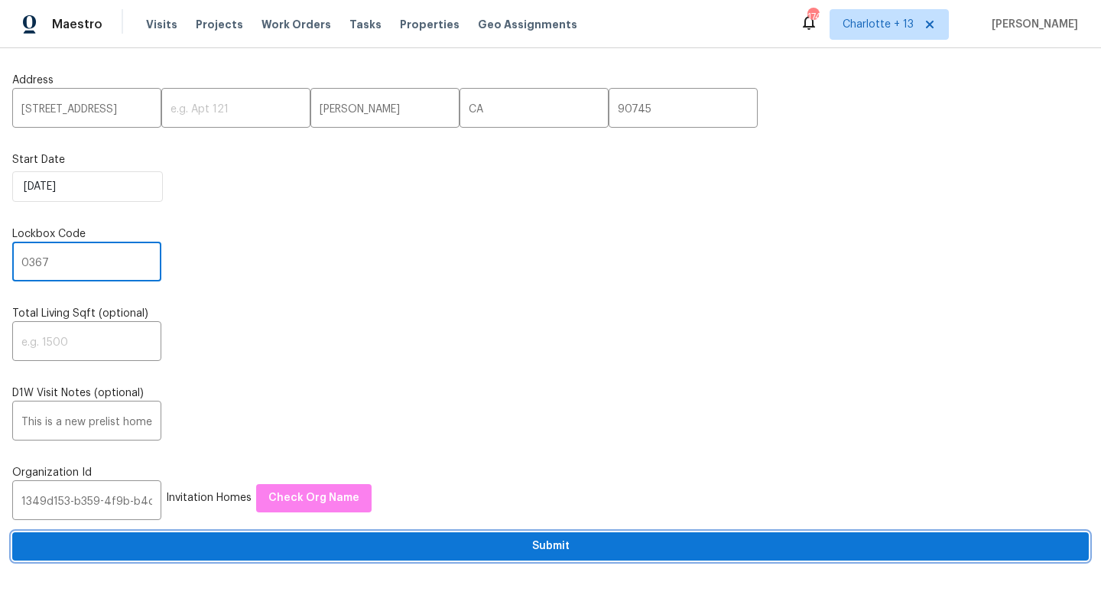
click at [351, 548] on span "Submit" at bounding box center [550, 546] width 1052 height 19
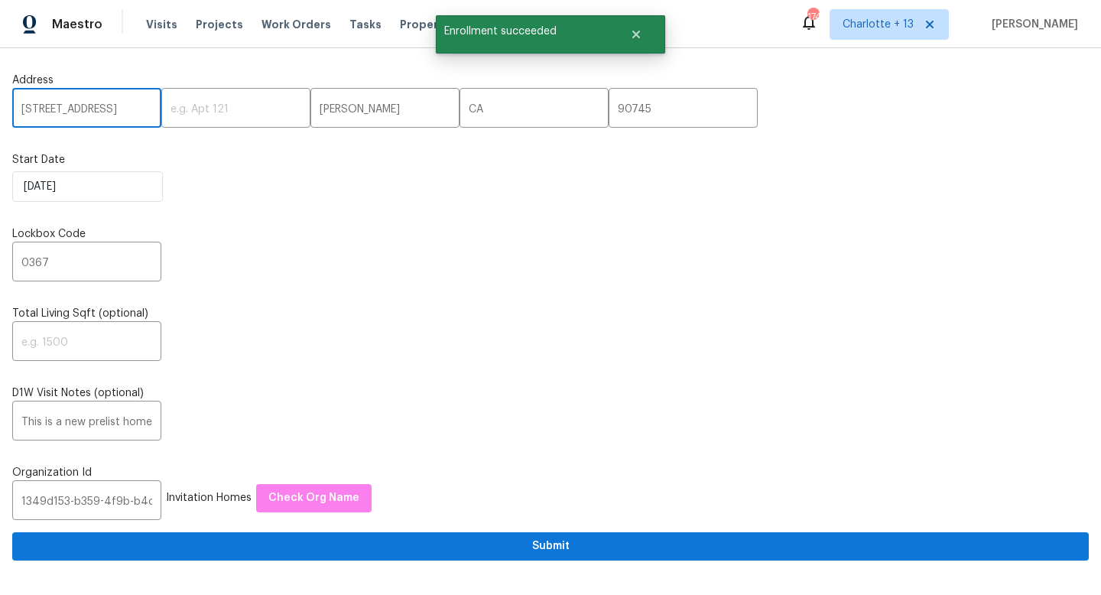
click at [73, 103] on input "[STREET_ADDRESS]" at bounding box center [86, 110] width 149 height 36
click at [73, 107] on input "[STREET_ADDRESS]" at bounding box center [86, 110] width 149 height 36
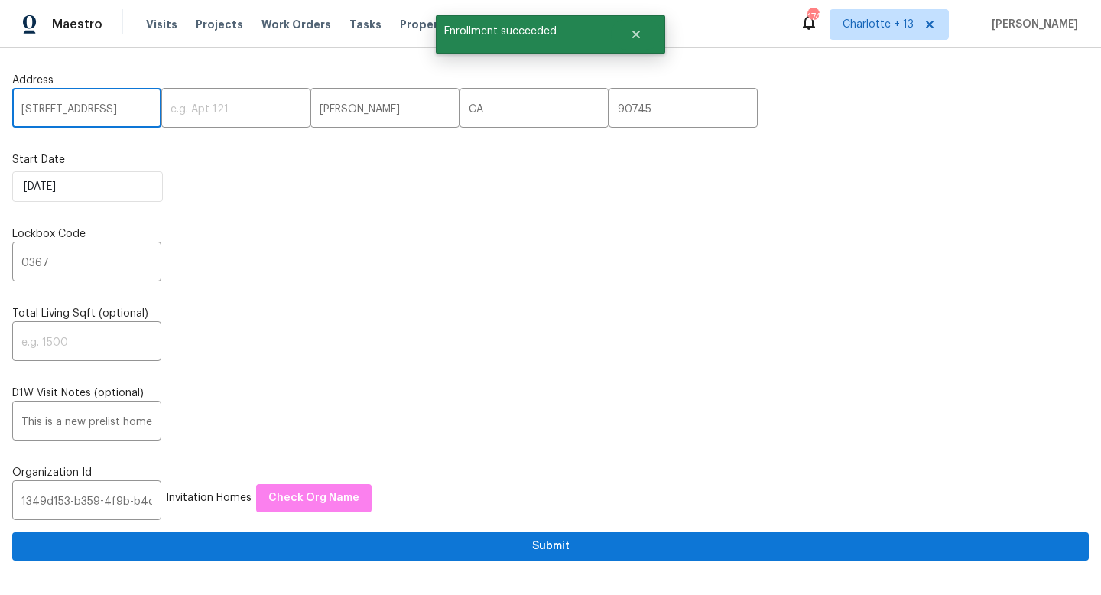
click at [73, 107] on input "[STREET_ADDRESS]" at bounding box center [86, 110] width 149 height 36
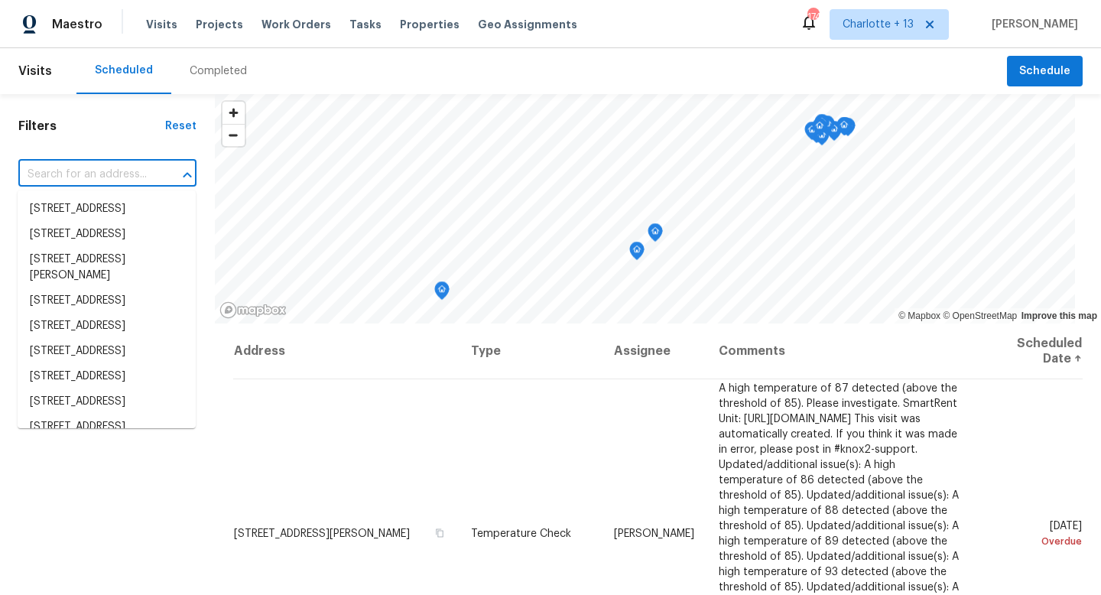
click at [97, 174] on input "text" at bounding box center [85, 175] width 135 height 24
paste input "[STREET_ADDRESS]"
type input "[STREET_ADDRESS]"
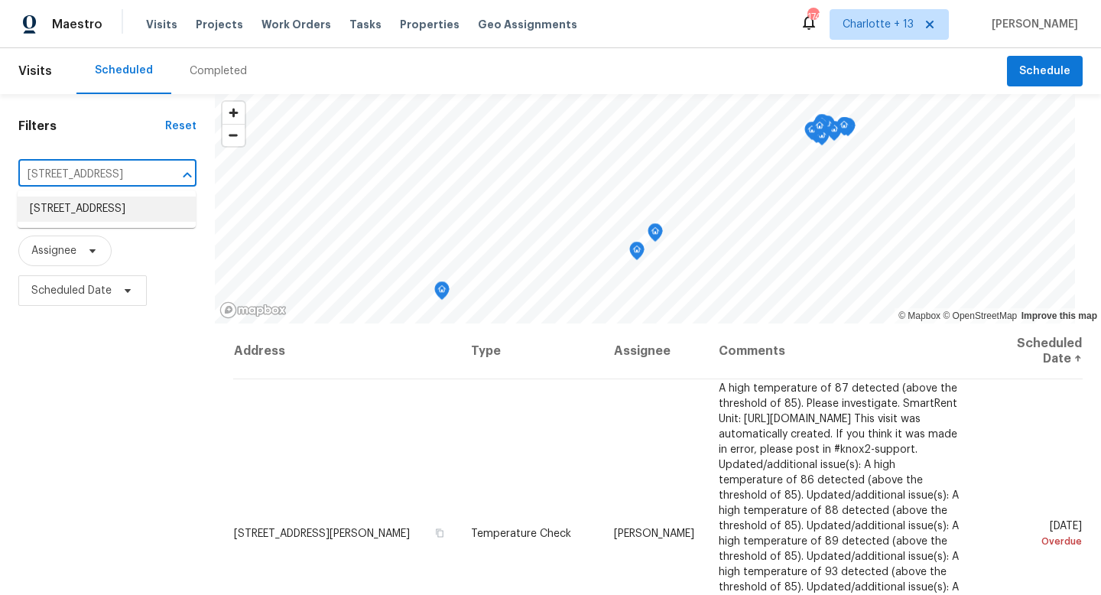
click at [96, 222] on li "[STREET_ADDRESS]" at bounding box center [107, 209] width 178 height 25
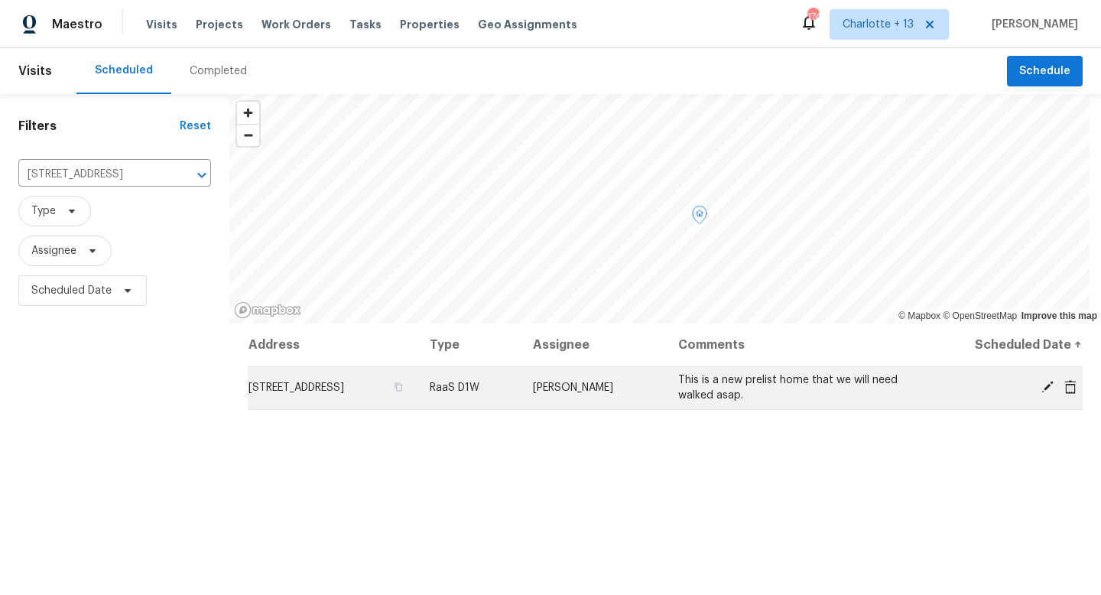
click at [1042, 383] on icon at bounding box center [1048, 387] width 12 height 12
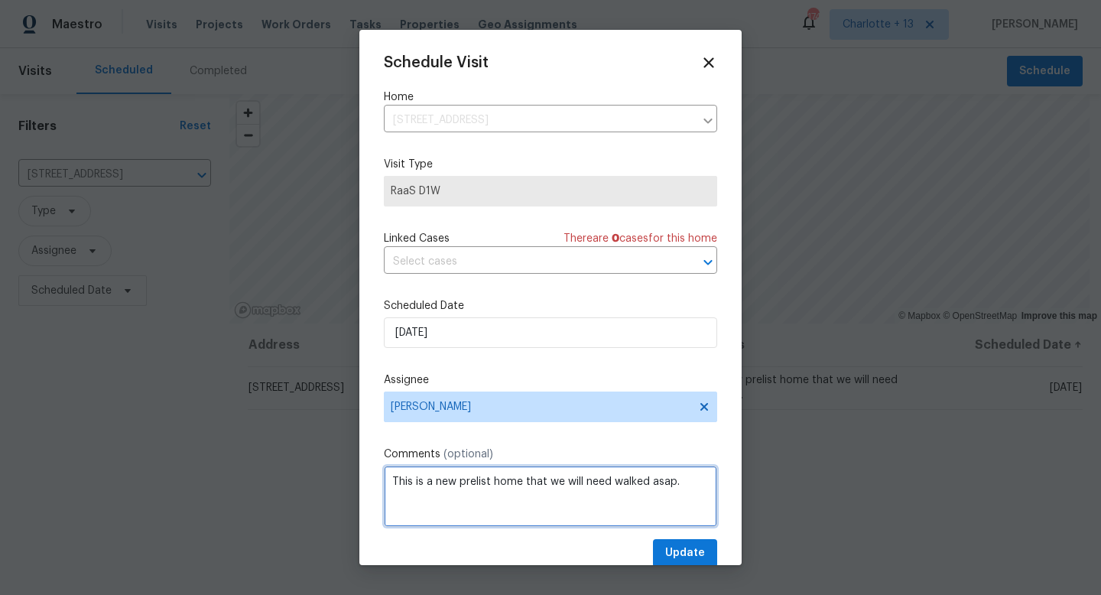
click at [691, 481] on textarea "This is a new prelist home that we will need walked asap." at bounding box center [550, 496] width 333 height 61
paste textarea "[URL][DOMAIN_NAME]"
type textarea "This is a new prelist home that we will need walked asap. [URL][DOMAIN_NAME]"
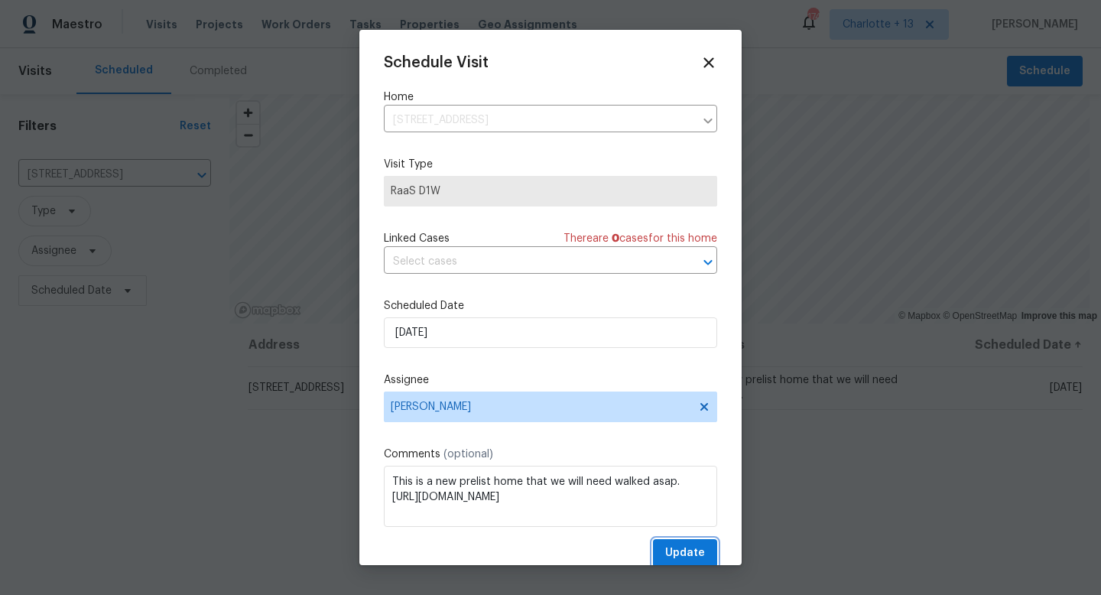
click at [676, 548] on span "Update" at bounding box center [685, 553] width 40 height 19
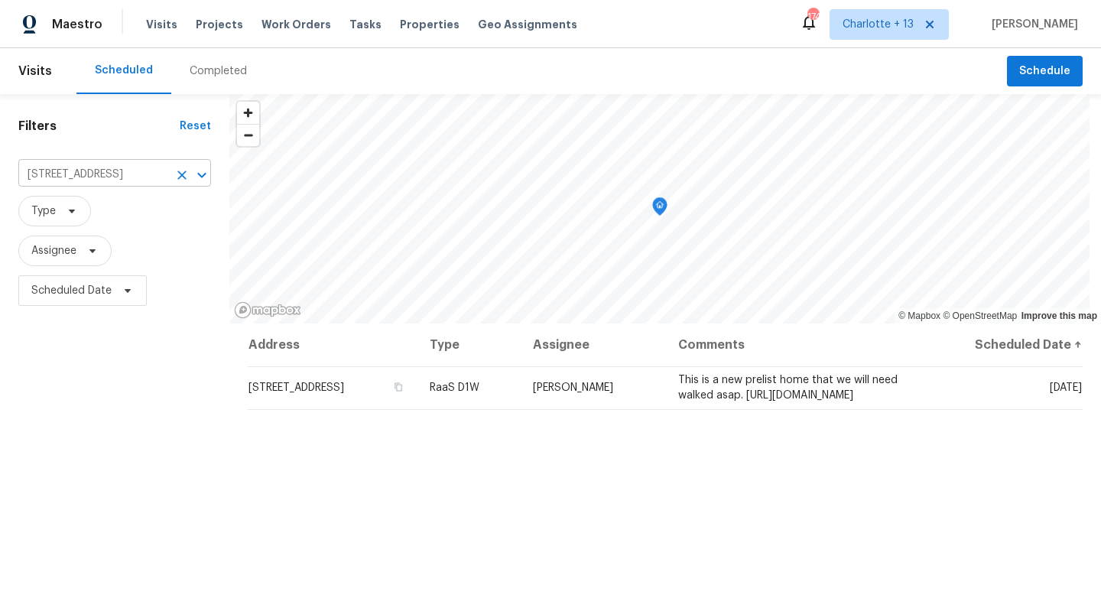
click at [100, 174] on input "[STREET_ADDRESS]" at bounding box center [93, 175] width 150 height 24
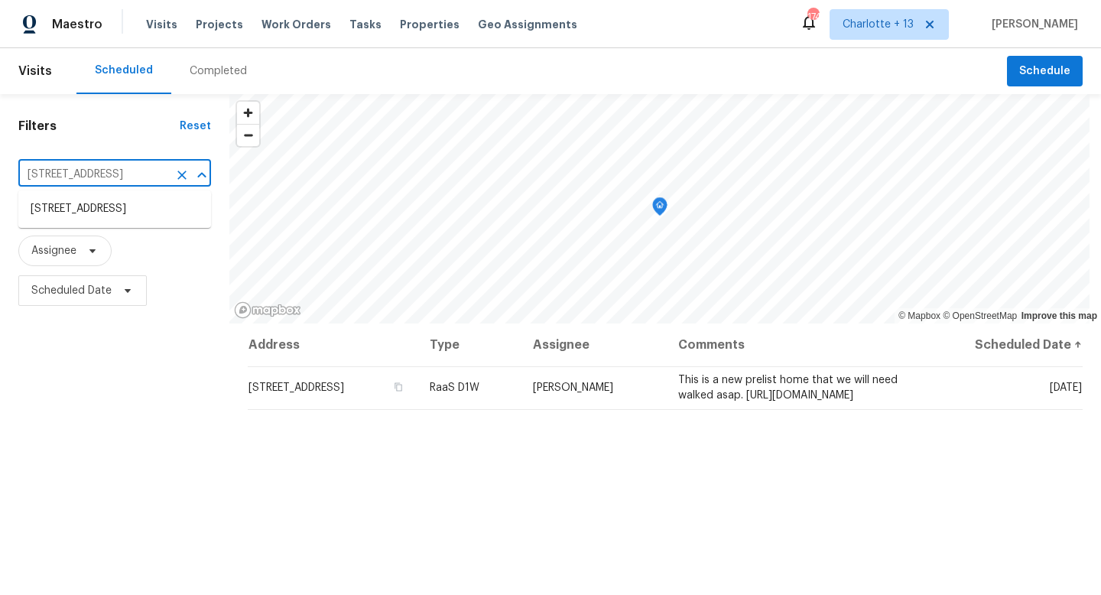
click at [100, 173] on input "[STREET_ADDRESS]" at bounding box center [93, 175] width 150 height 24
paste input "[STREET_ADDRESS]"
type input "[STREET_ADDRESS]"
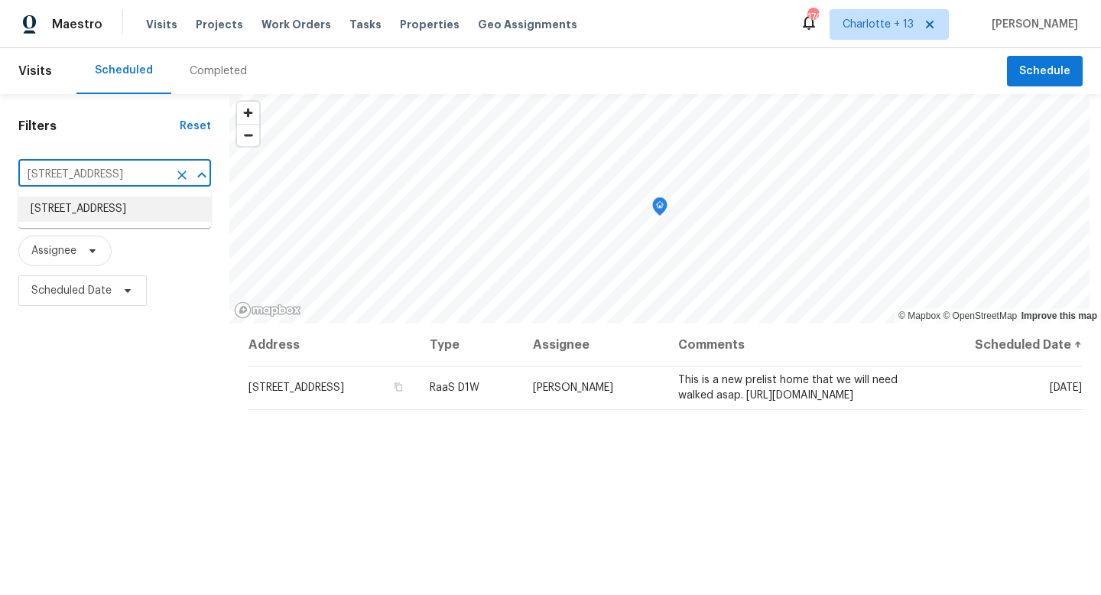
click at [102, 205] on li "[STREET_ADDRESS]" at bounding box center [114, 209] width 193 height 25
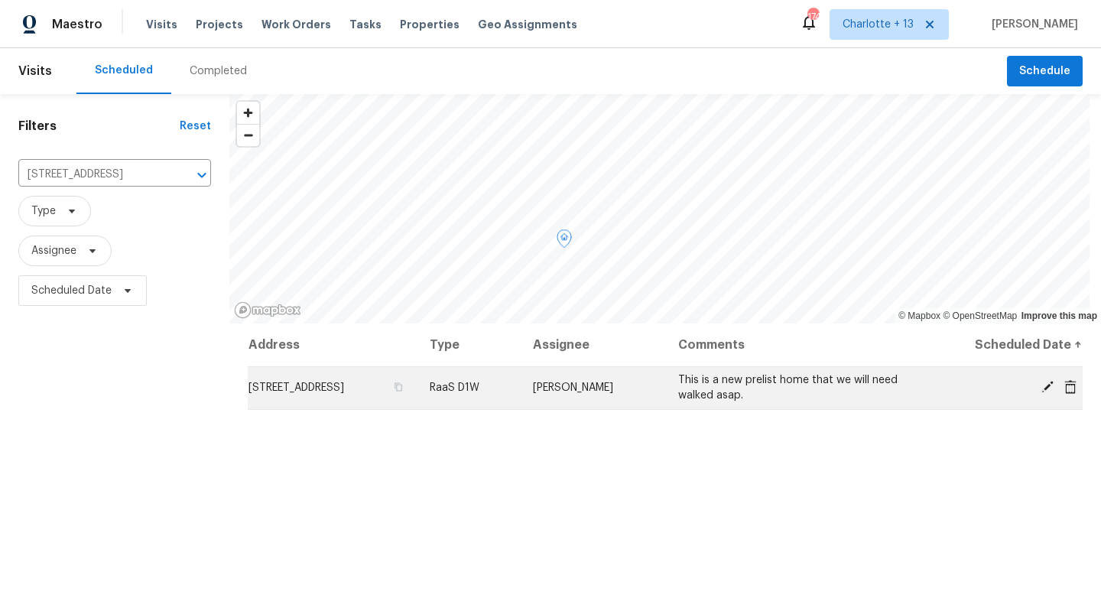
click at [1041, 385] on icon at bounding box center [1048, 387] width 14 height 14
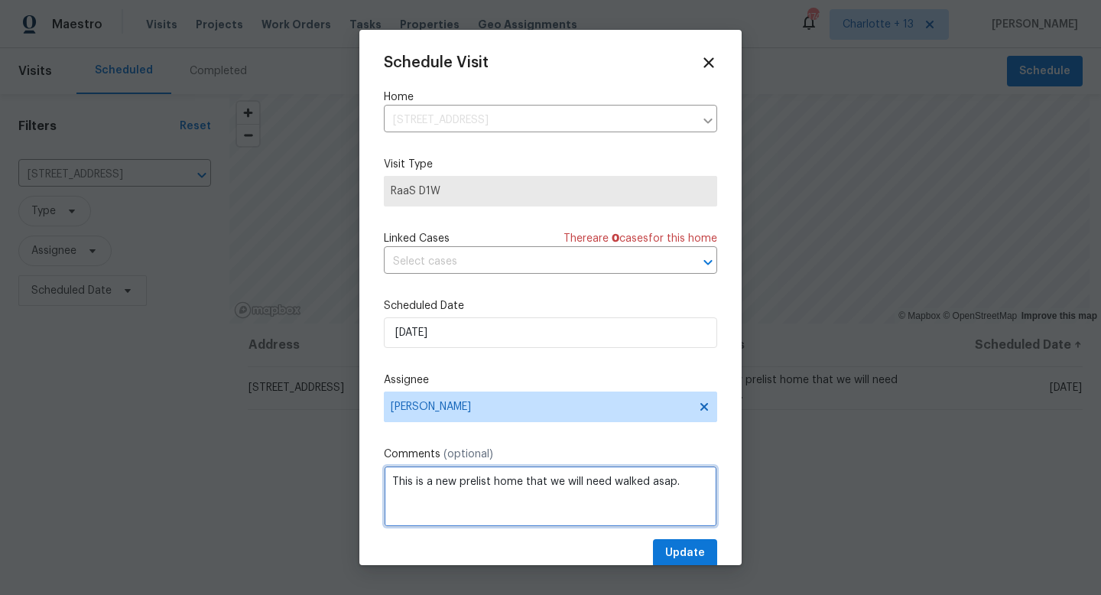
click at [692, 489] on textarea "This is a new prelist home that we will need walked asap." at bounding box center [550, 496] width 333 height 61
paste textarea "[URL][DOMAIN_NAME]"
type textarea "This is a new prelist home that we will need walked asap. [URL][DOMAIN_NAME]"
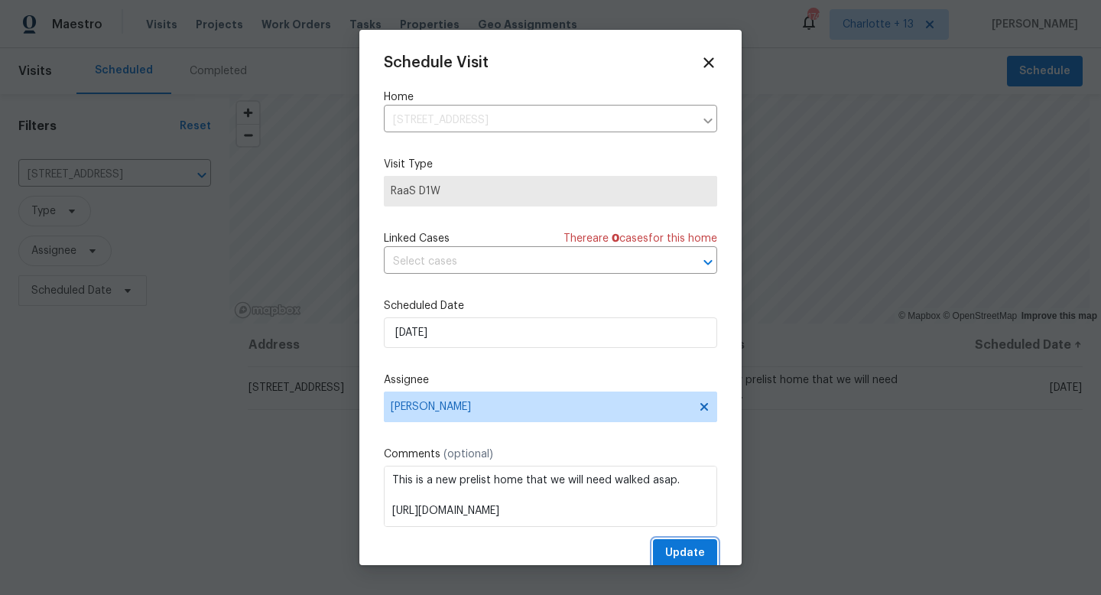
click at [685, 557] on span "Update" at bounding box center [685, 553] width 40 height 19
